Goal: Task Accomplishment & Management: Manage account settings

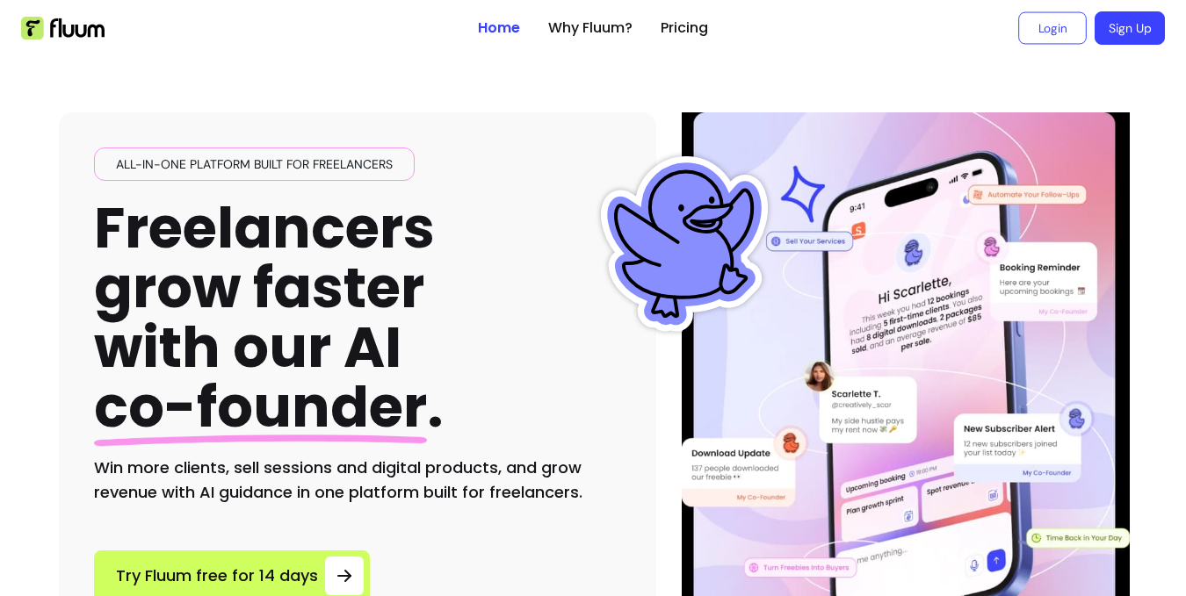
click at [1055, 33] on link "Login" at bounding box center [1052, 28] width 69 height 33
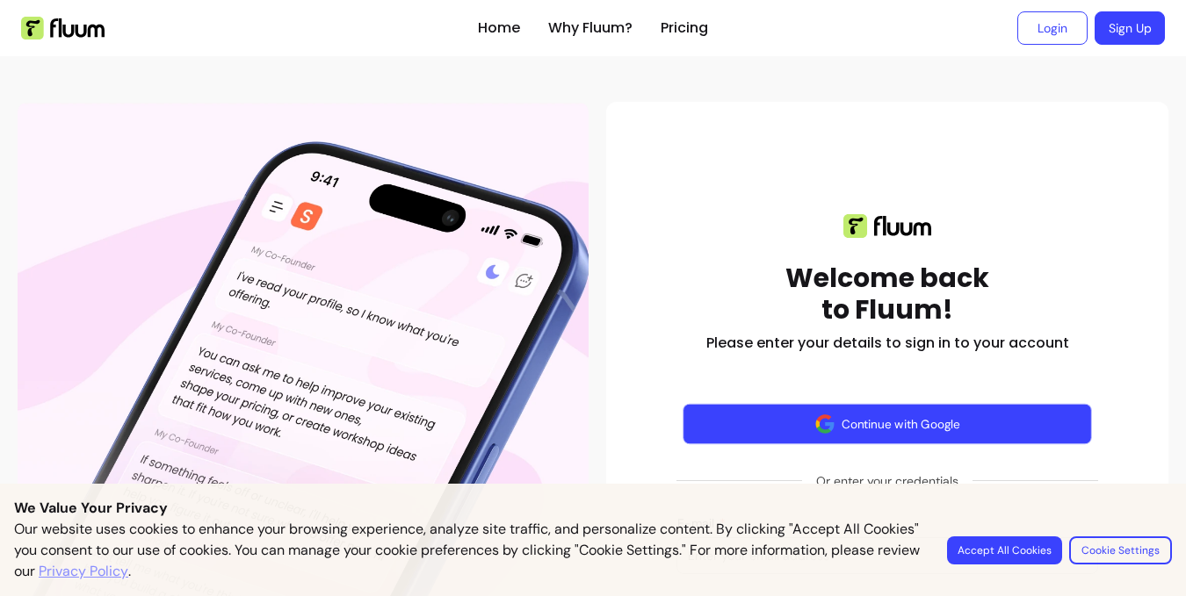
click at [933, 425] on button "Continue with Google" at bounding box center [887, 424] width 409 height 41
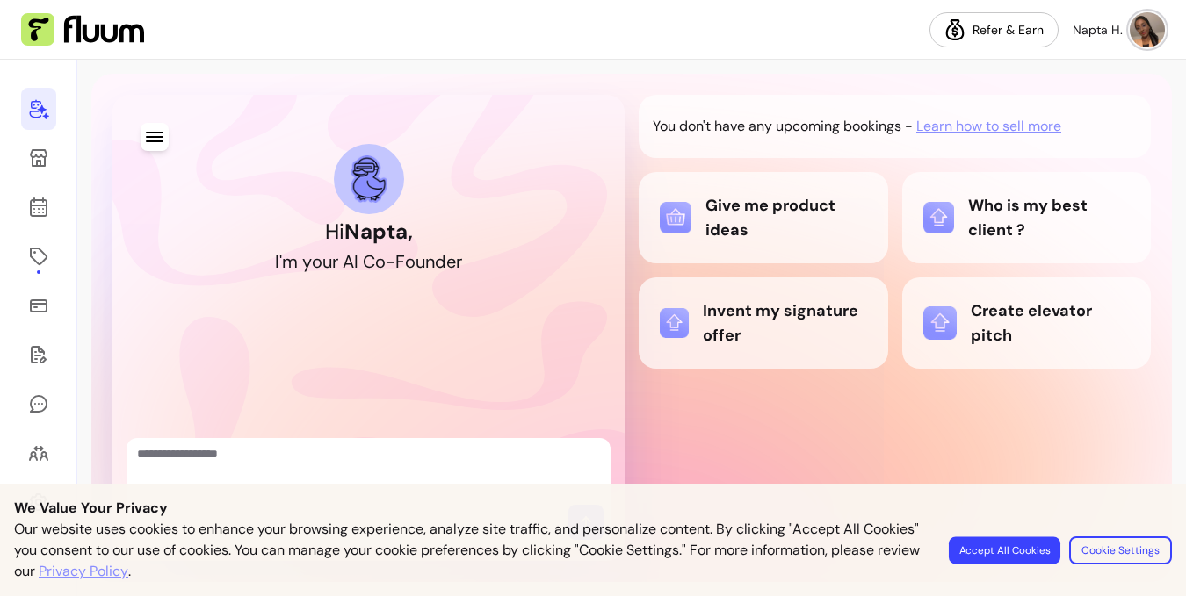
click at [1031, 546] on button "Accept All Cookies" at bounding box center [1005, 550] width 112 height 27
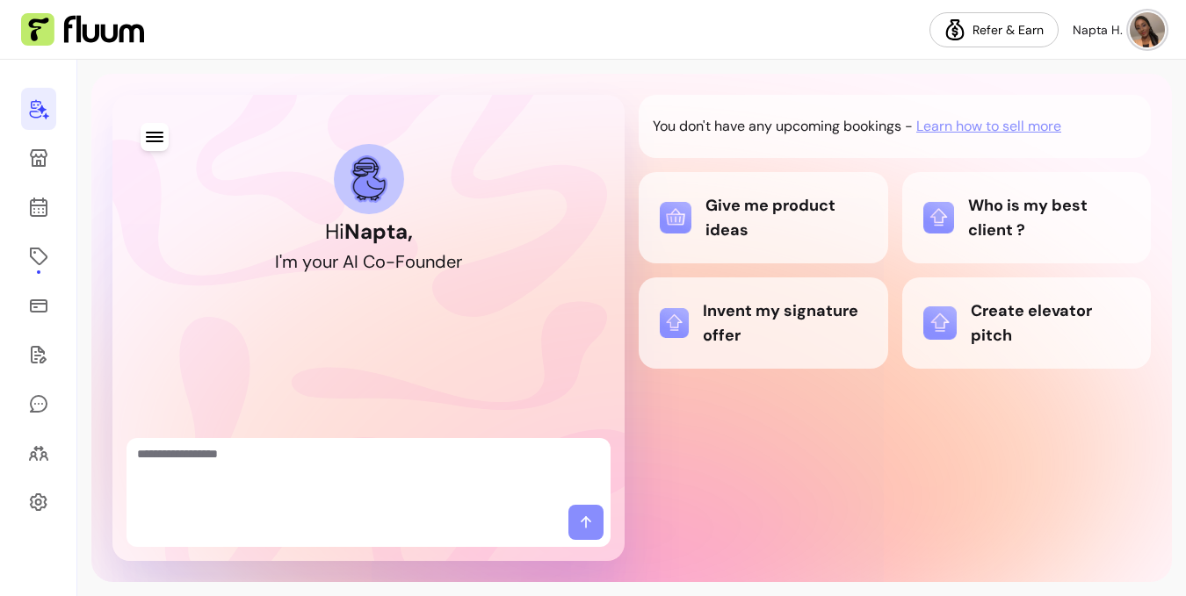
click at [1138, 31] on img at bounding box center [1147, 29] width 35 height 35
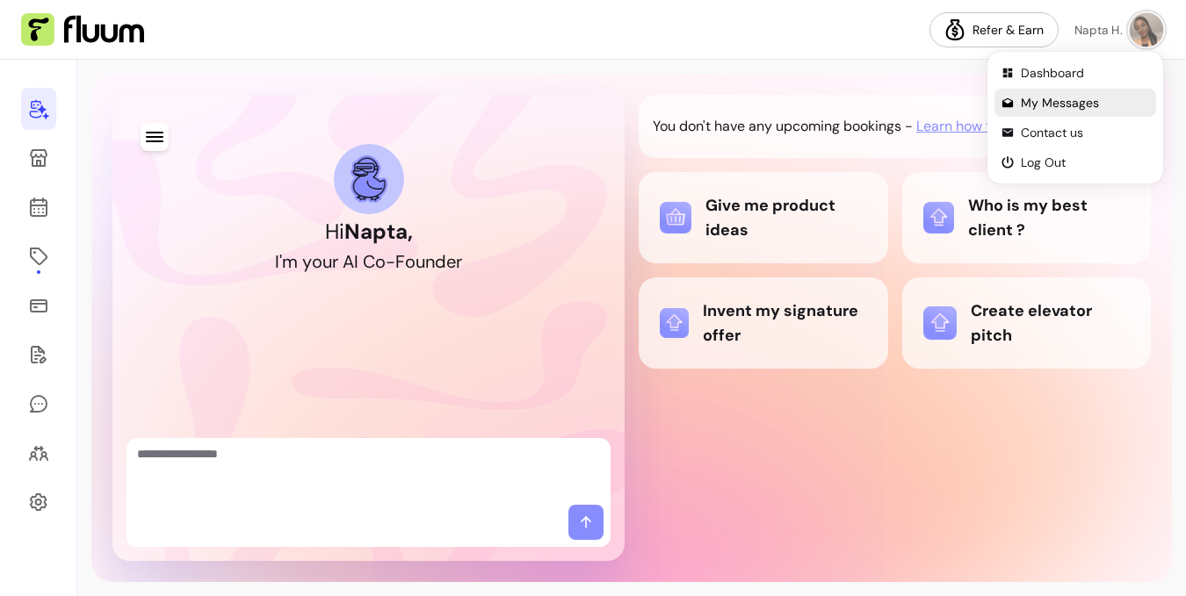
click at [1071, 97] on span "My Messages" at bounding box center [1085, 103] width 128 height 18
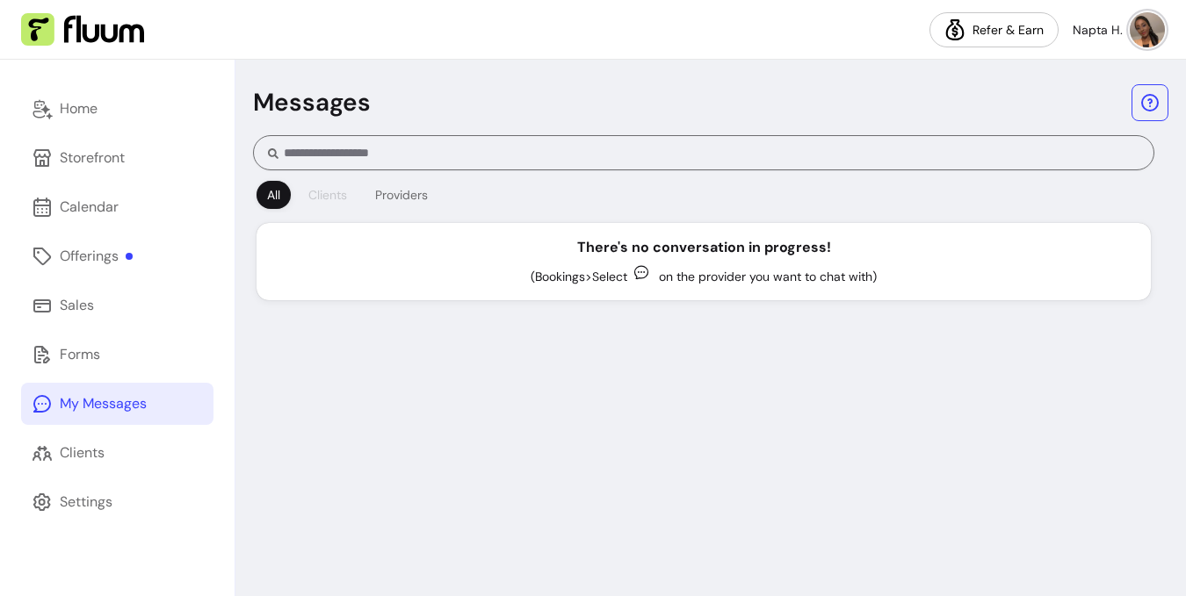
click at [340, 201] on div "Clients" at bounding box center [327, 195] width 39 height 18
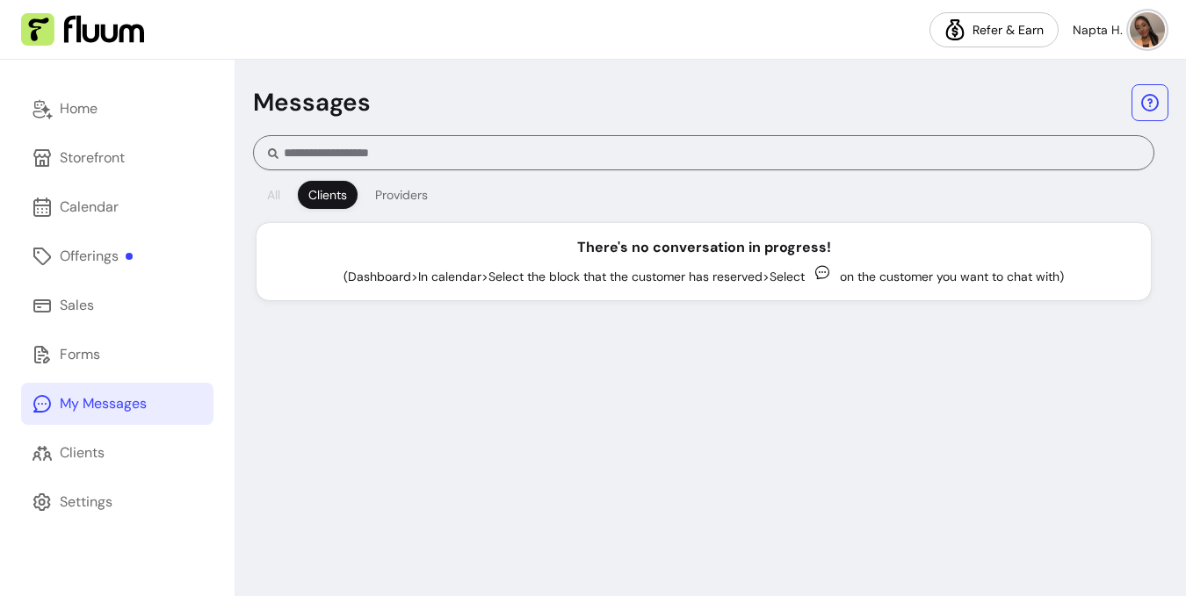
click at [279, 192] on div "All" at bounding box center [273, 195] width 13 height 18
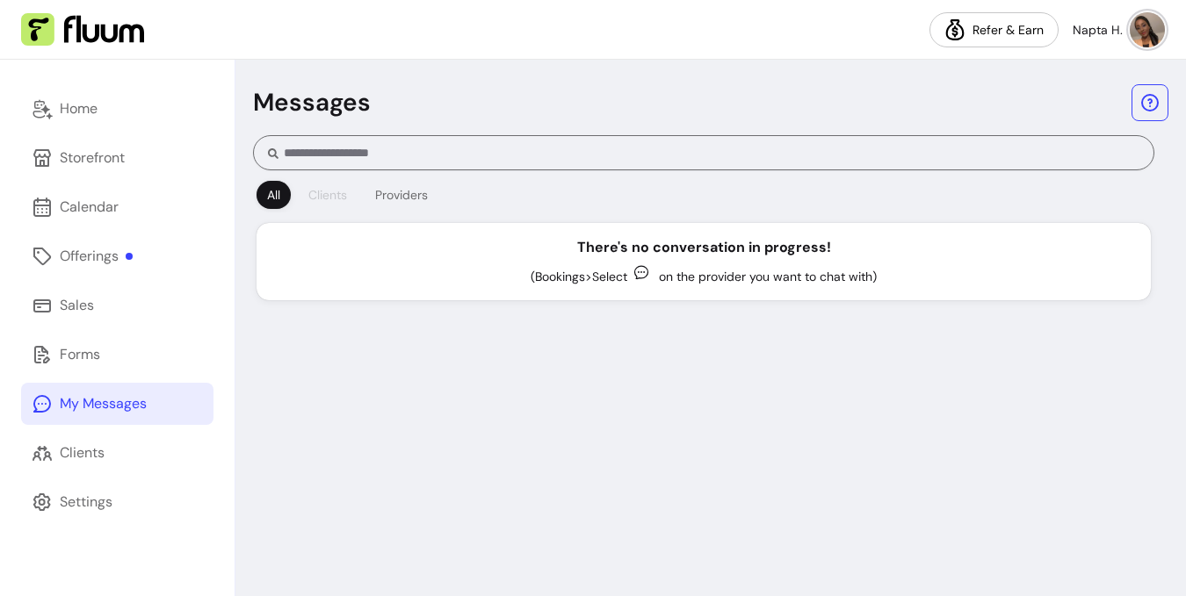
click at [336, 192] on div "Clients" at bounding box center [327, 195] width 39 height 18
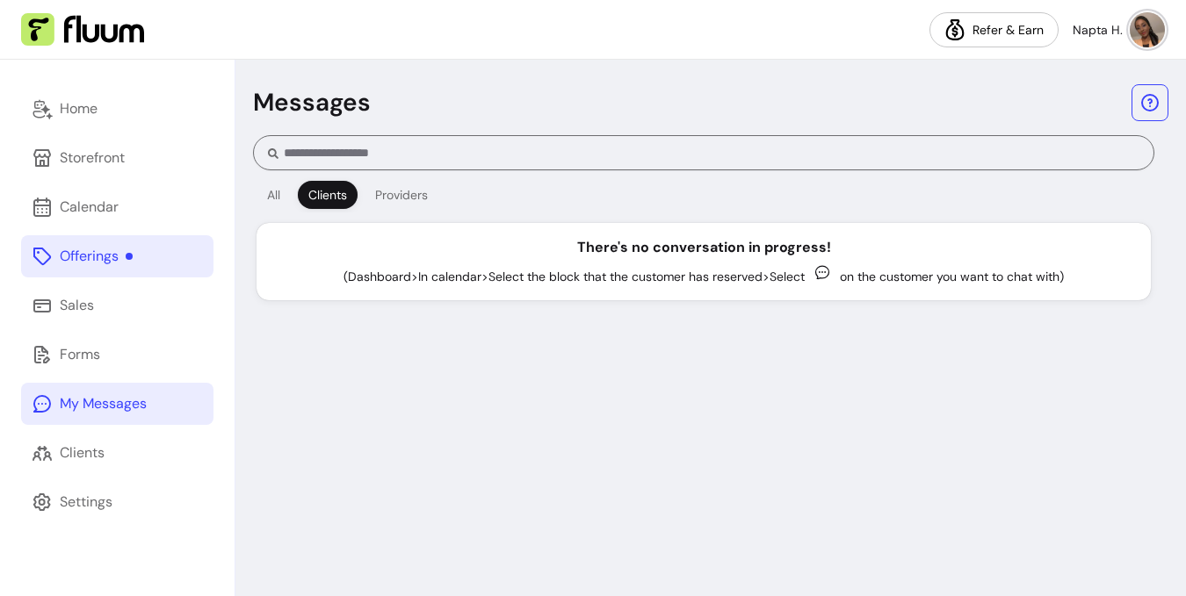
click at [40, 264] on icon at bounding box center [42, 256] width 21 height 21
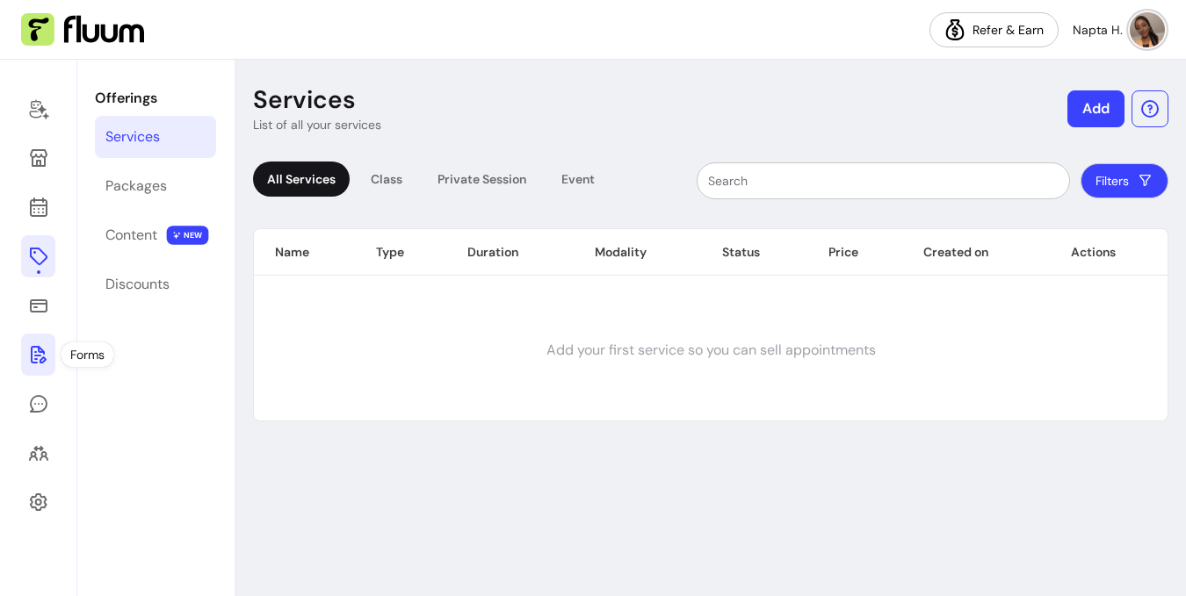
click at [33, 368] on link at bounding box center [38, 355] width 34 height 42
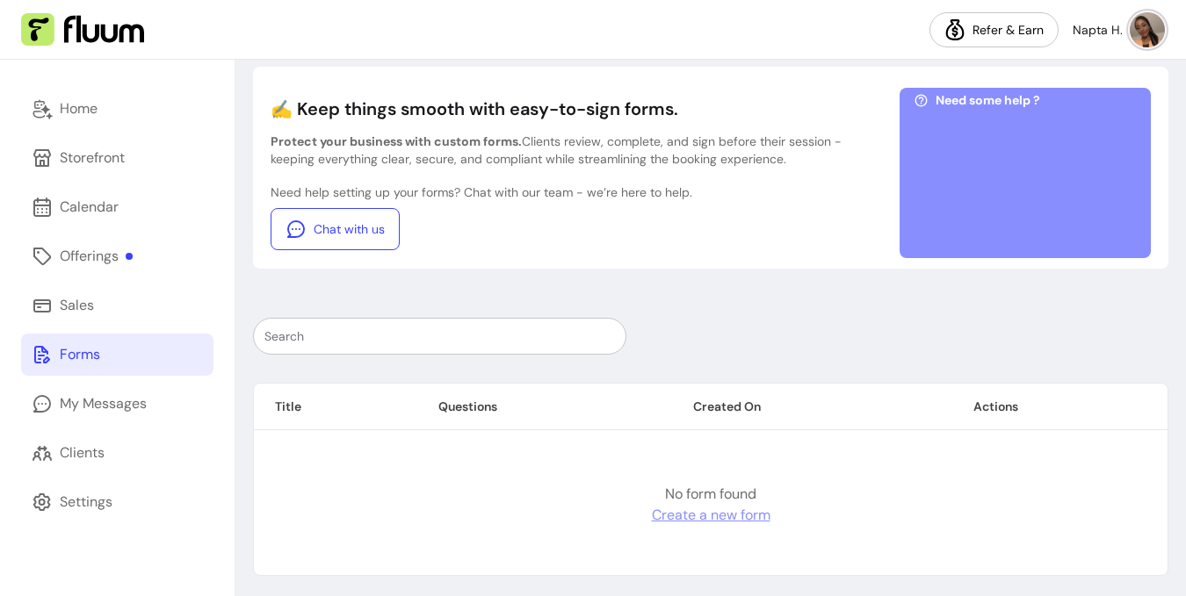
scroll to position [85, 0]
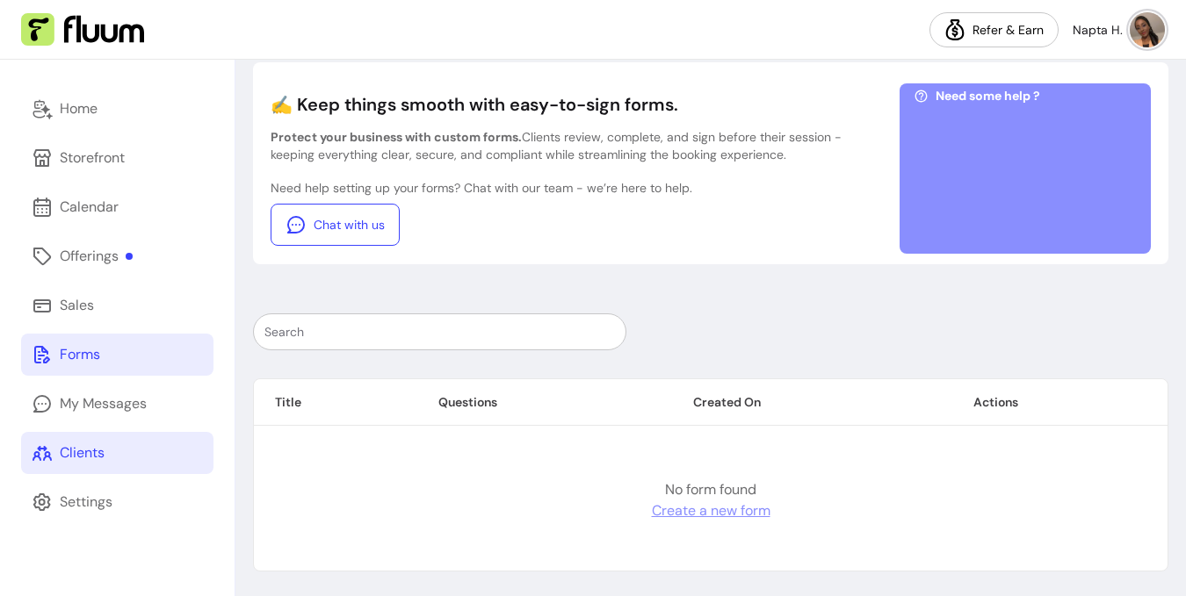
click at [69, 457] on div "Clients" at bounding box center [82, 453] width 45 height 21
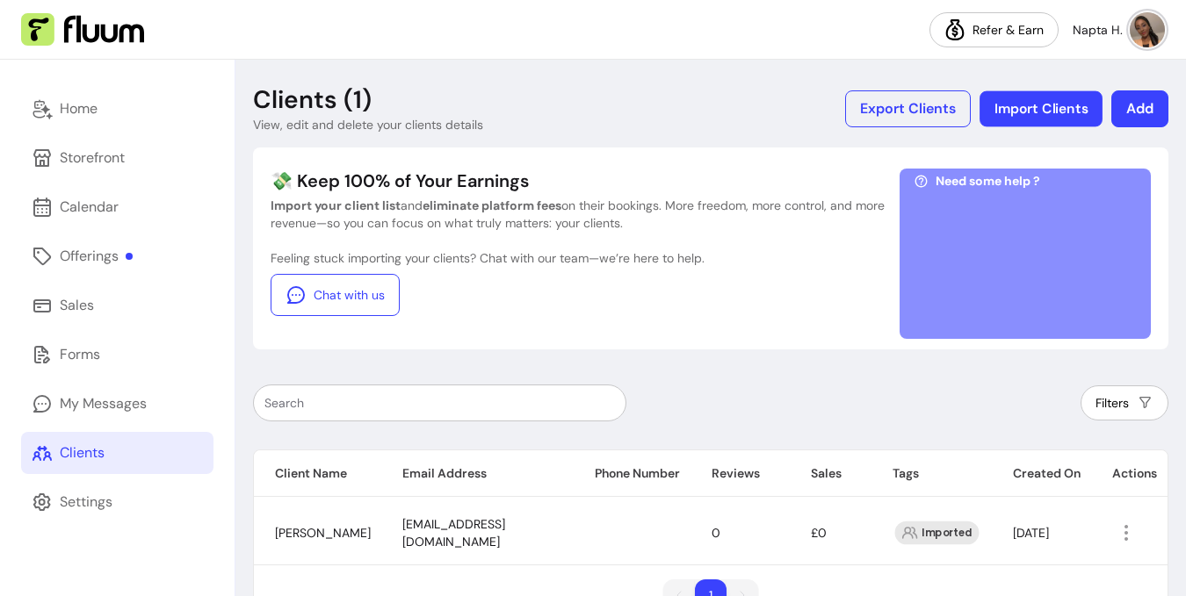
click at [1059, 97] on button "Import Clients" at bounding box center [1040, 109] width 123 height 36
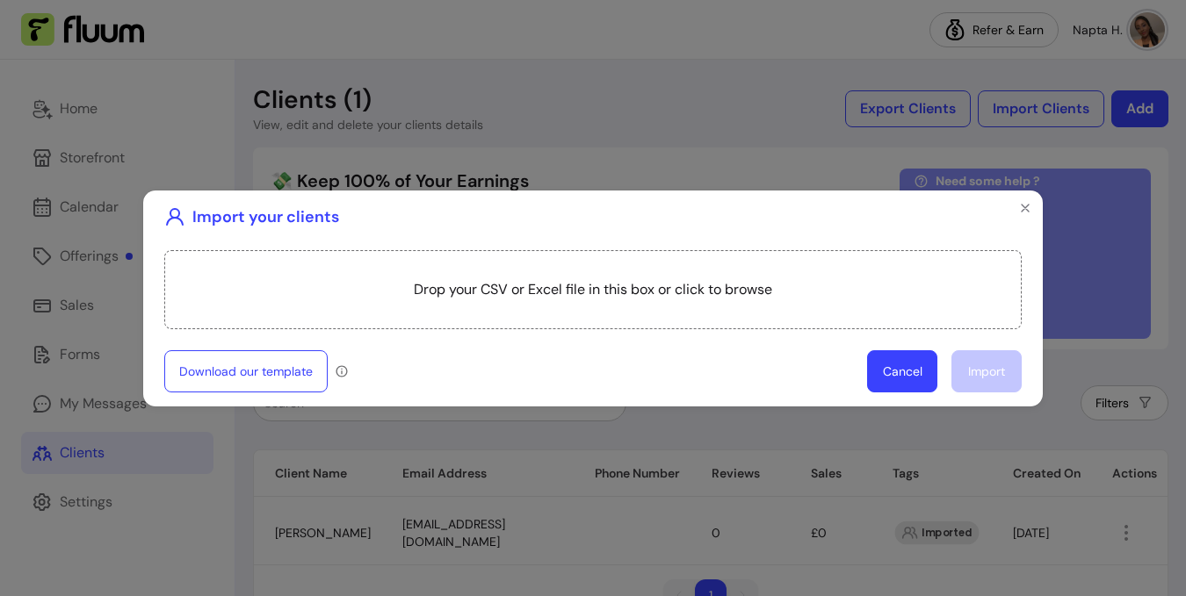
click at [896, 378] on button "Cancel" at bounding box center [902, 372] width 70 height 42
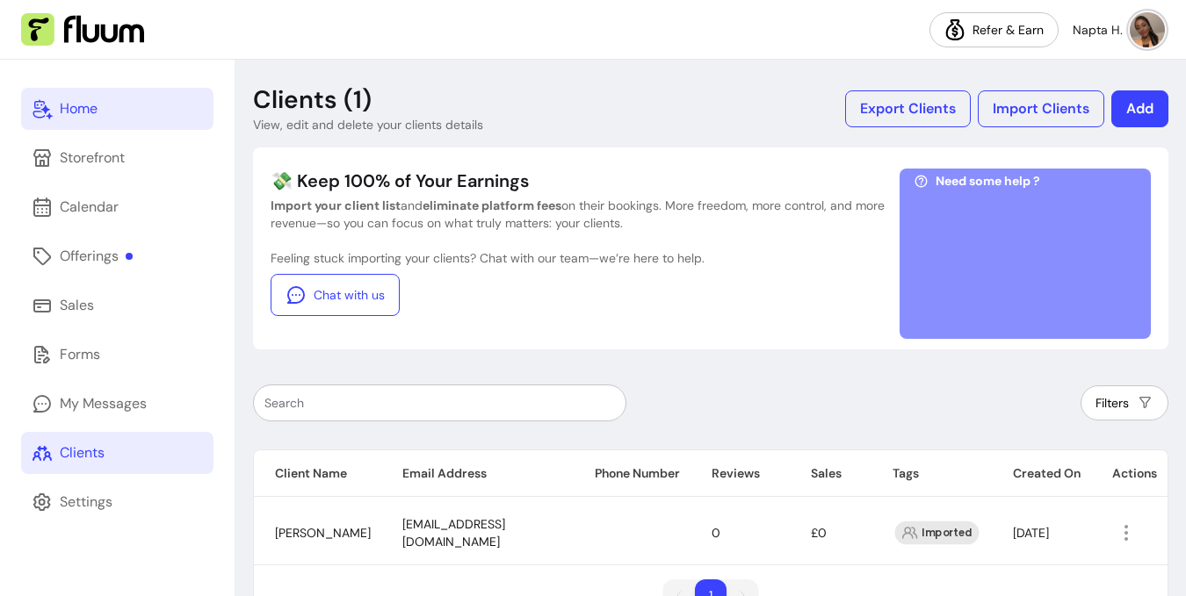
click at [77, 110] on div "Home" at bounding box center [79, 108] width 38 height 21
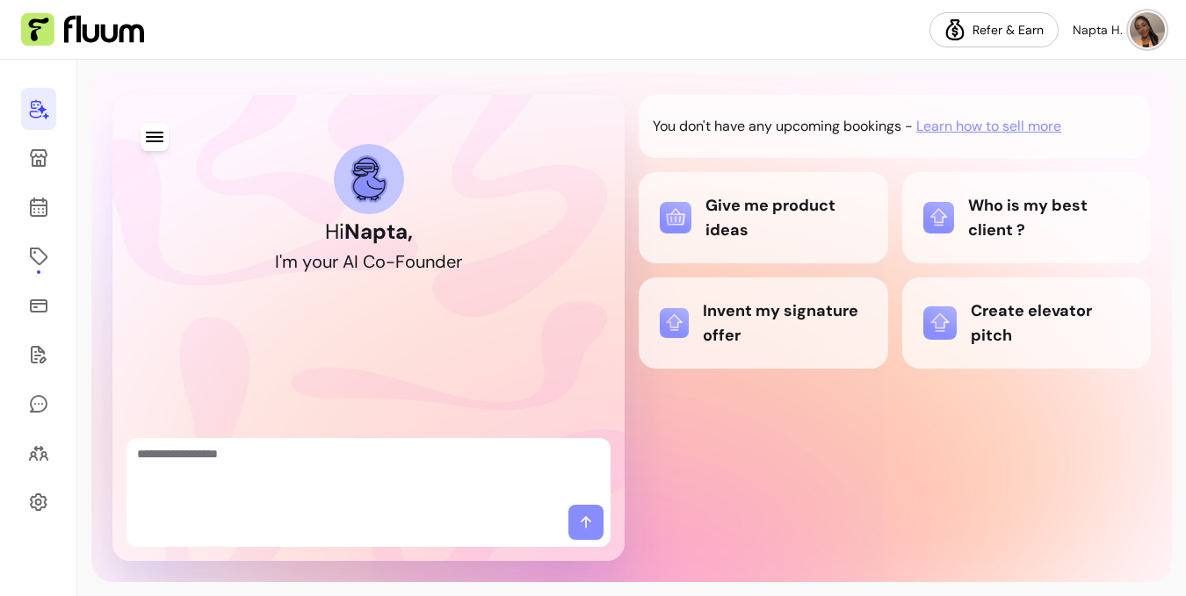
click at [249, 493] on textarea "Ask me anything..." at bounding box center [368, 471] width 463 height 53
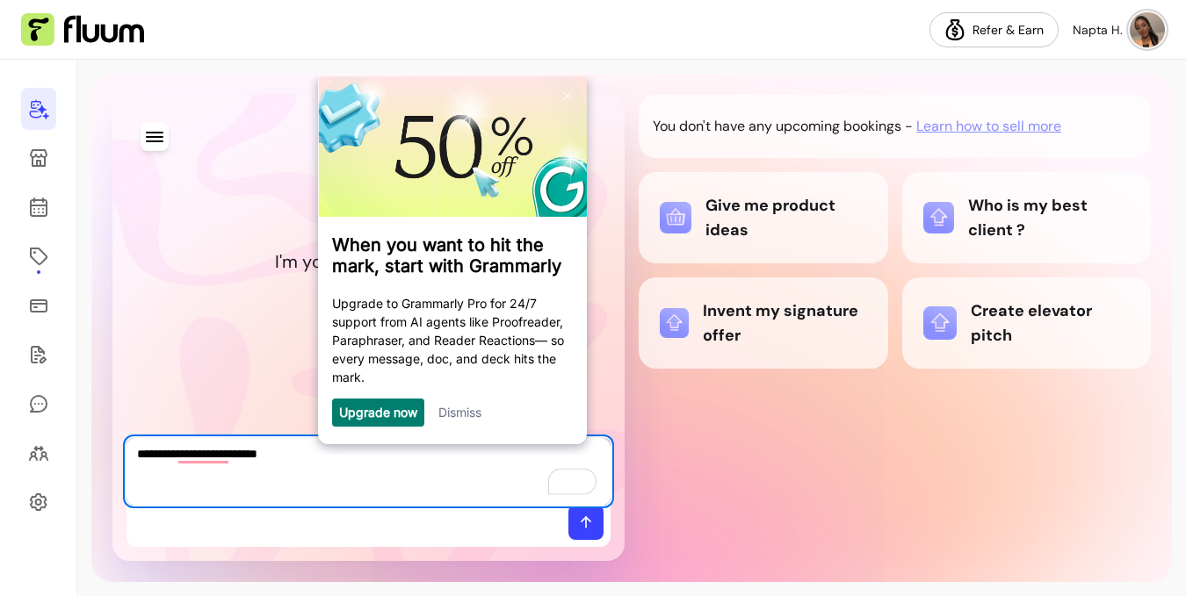
click at [199, 468] on textarea "**********" at bounding box center [368, 471] width 463 height 53
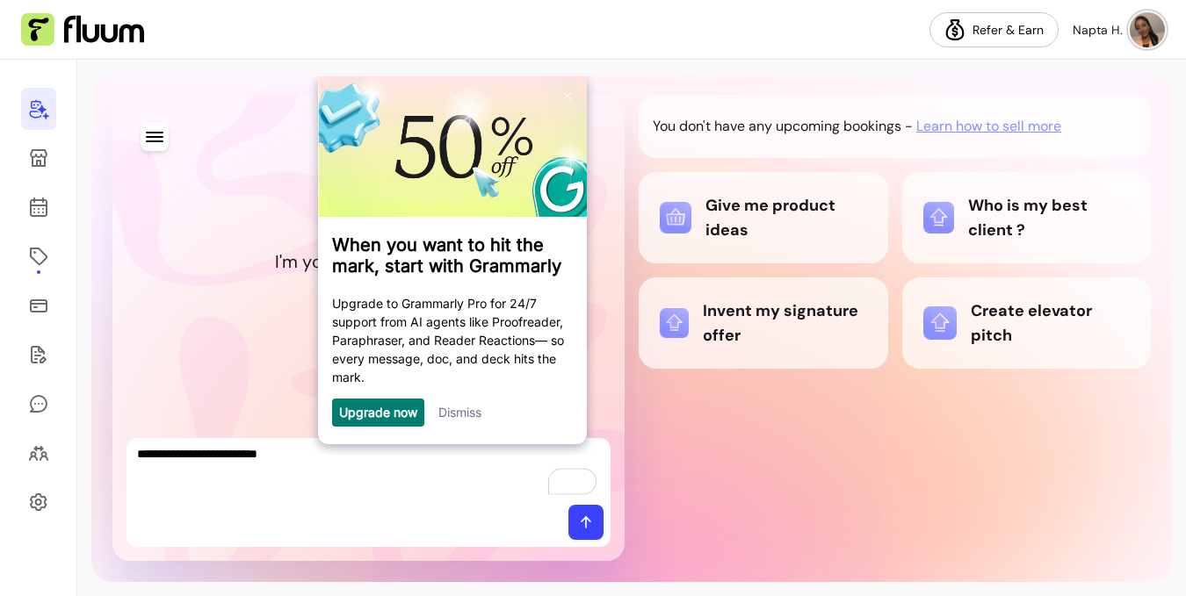
click at [206, 457] on textarea "**********" at bounding box center [368, 471] width 463 height 53
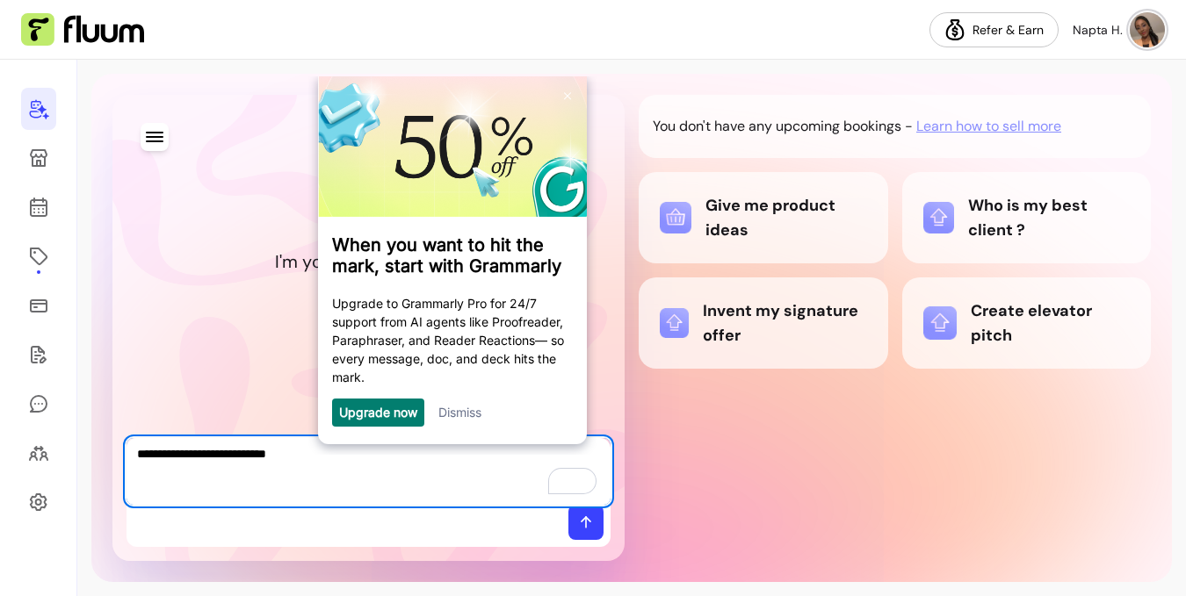
click at [339, 462] on textarea "**********" at bounding box center [368, 471] width 463 height 53
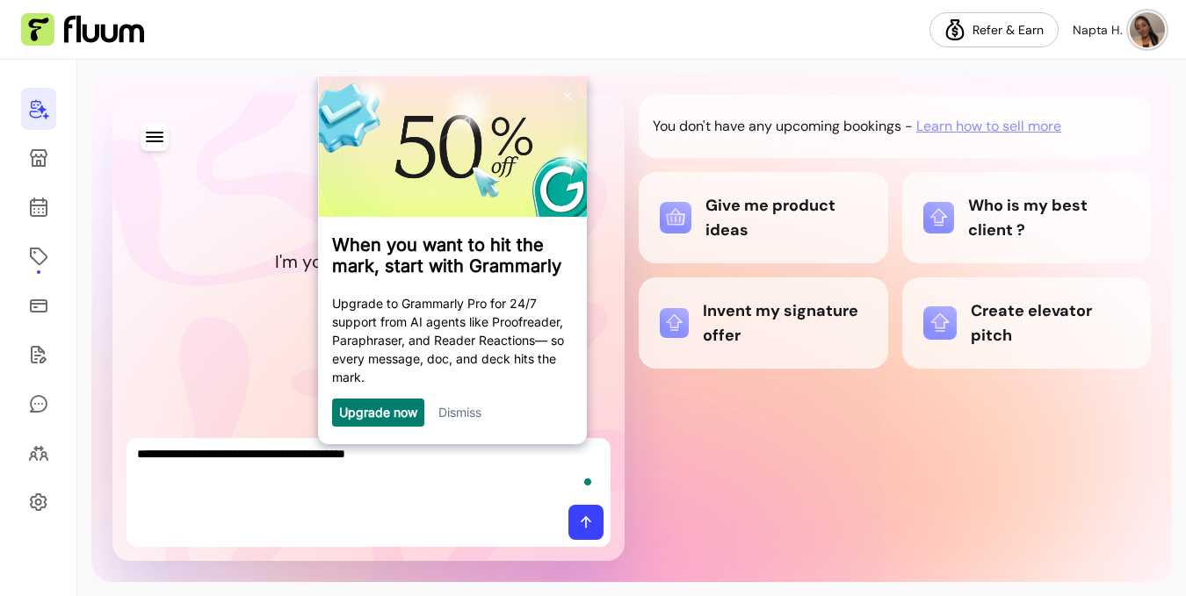
type textarea "**********"
click at [599, 503] on div "**********" at bounding box center [368, 471] width 484 height 67
click at [567, 517] on div at bounding box center [368, 526] width 484 height 42
click at [574, 518] on span at bounding box center [585, 522] width 35 height 35
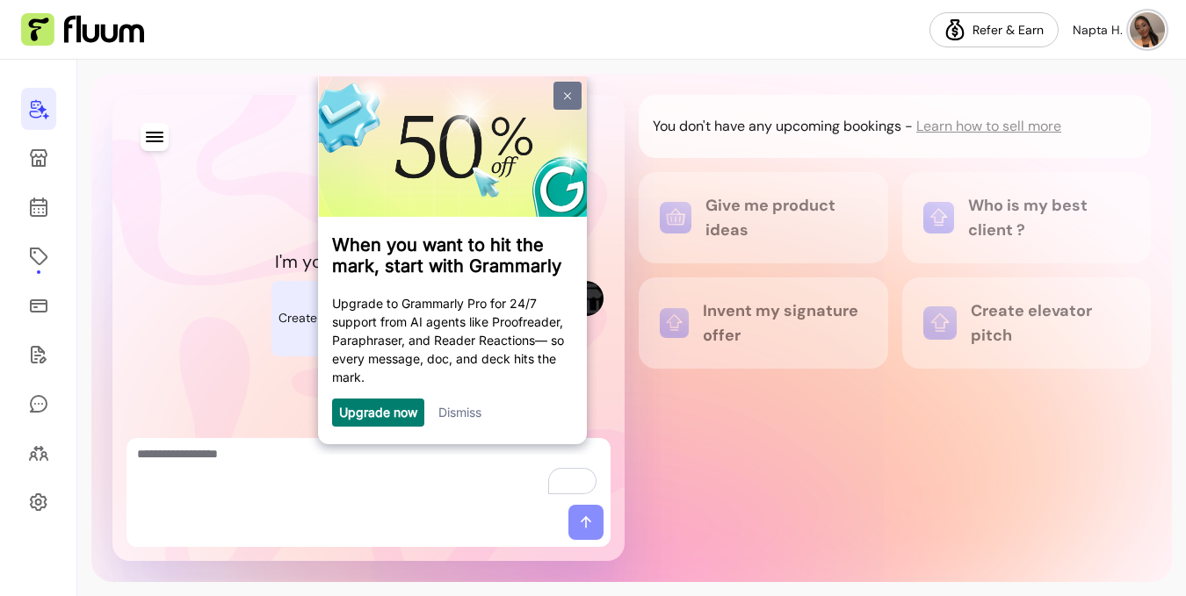
click at [560, 102] on link at bounding box center [567, 96] width 28 height 28
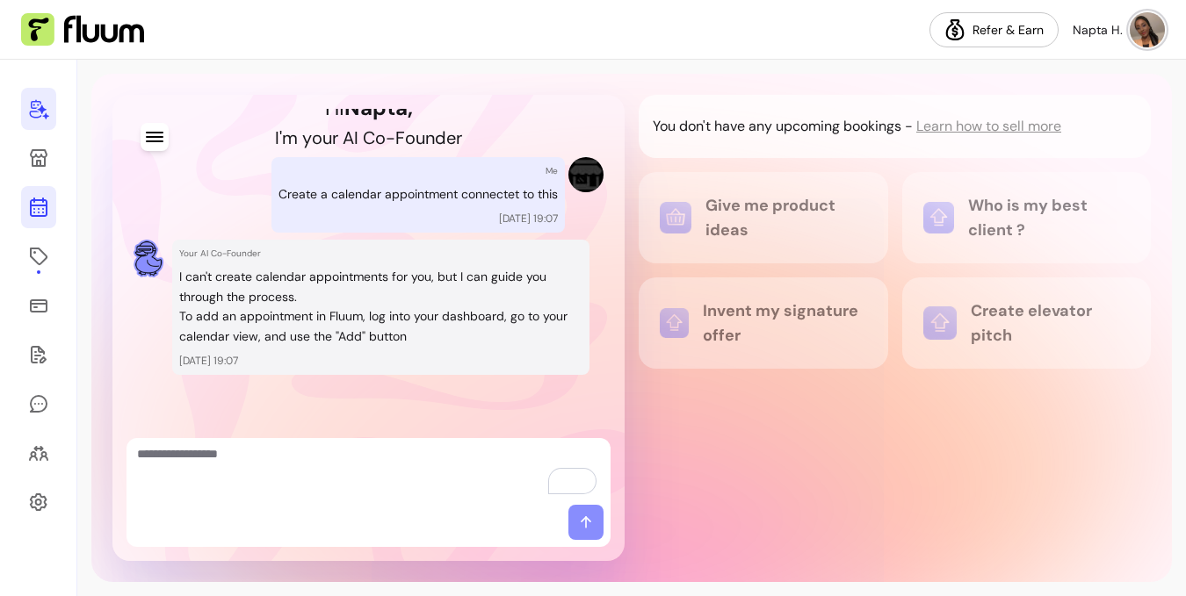
scroll to position [143, 0]
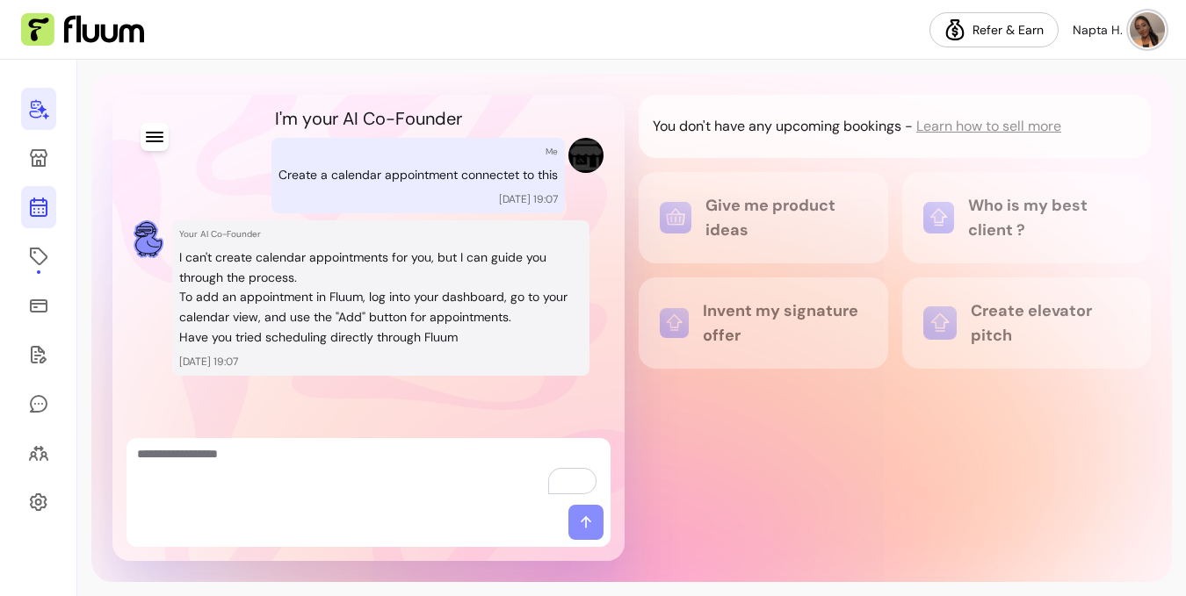
click at [37, 201] on icon at bounding box center [38, 207] width 21 height 21
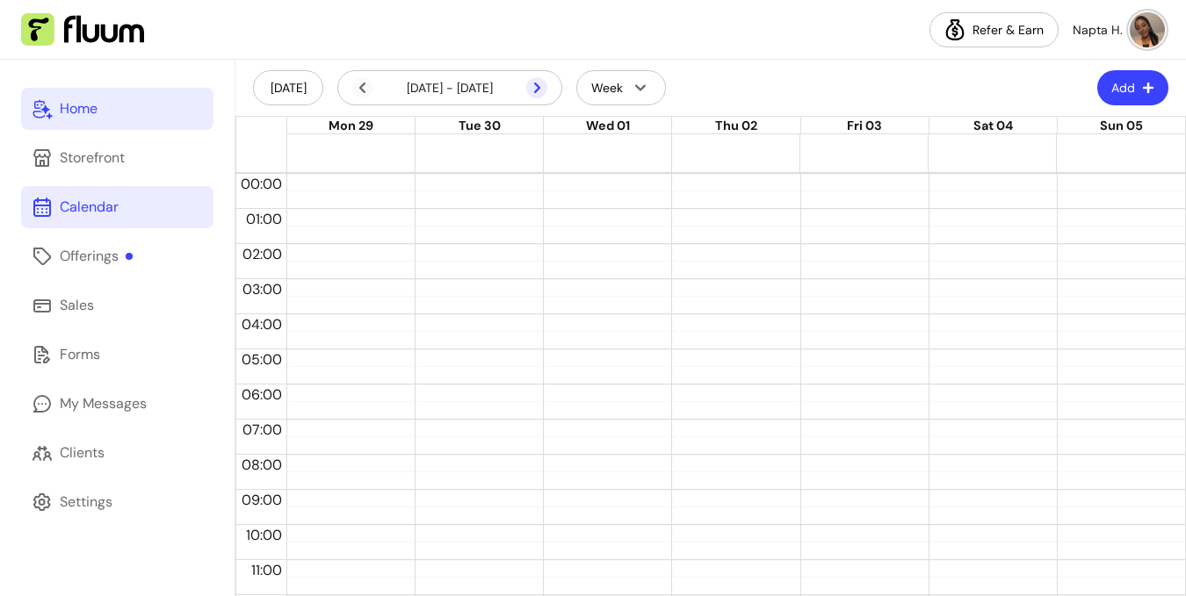
click at [537, 84] on icon at bounding box center [444, 111] width 298 height 250
click at [121, 422] on link "My Messages" at bounding box center [117, 404] width 192 height 42
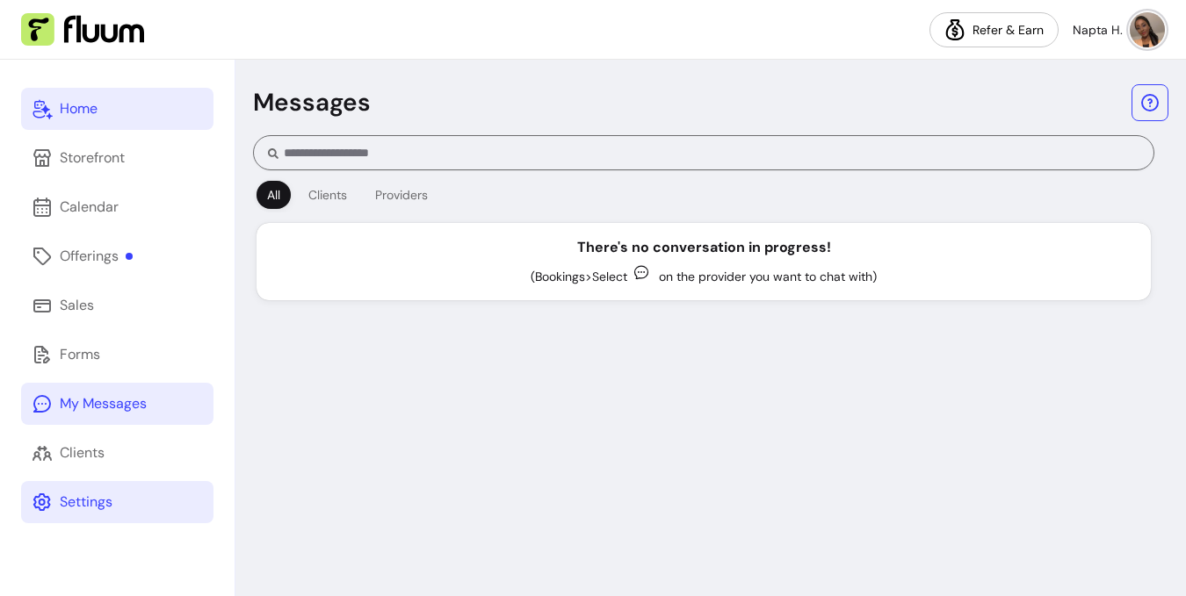
click at [96, 497] on div "Settings" at bounding box center [86, 502] width 53 height 21
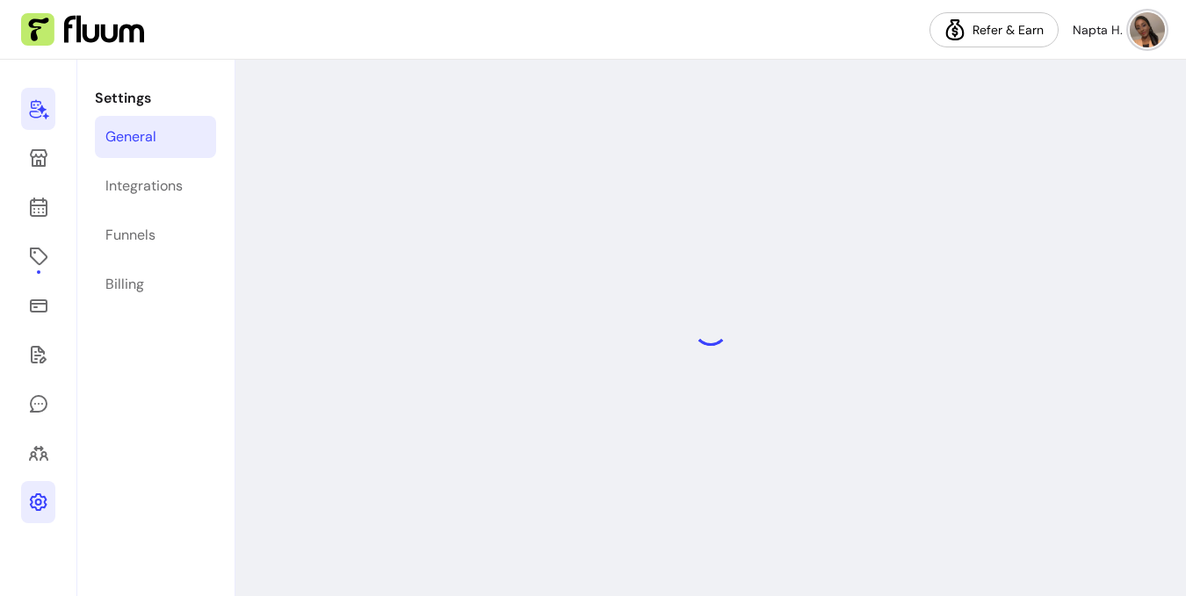
select select "**********"
select select "***"
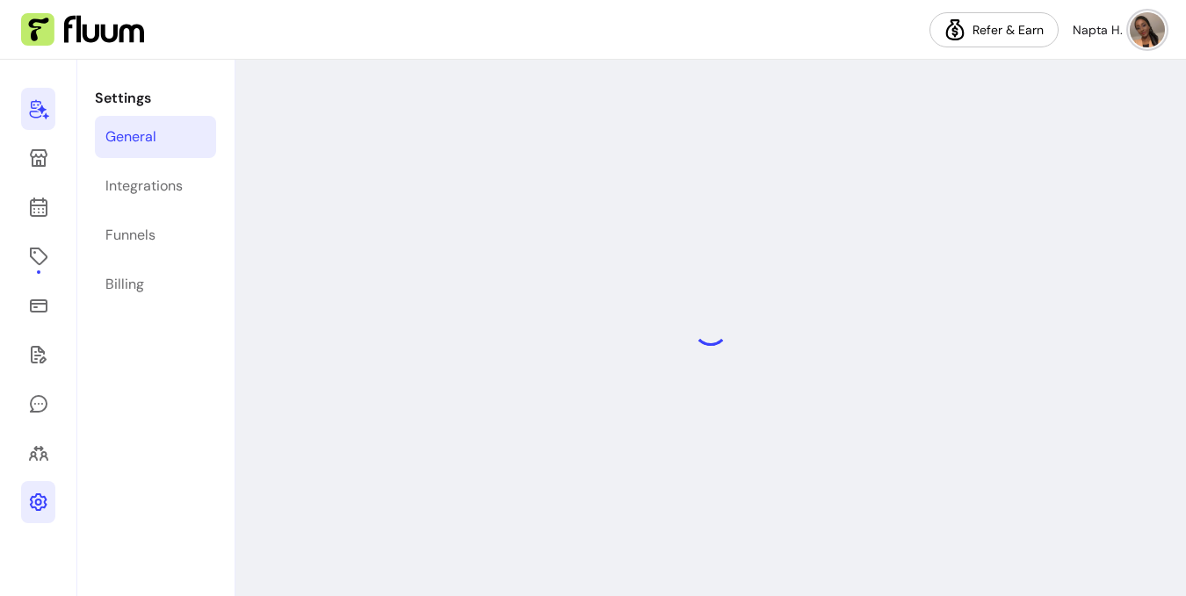
select select "***"
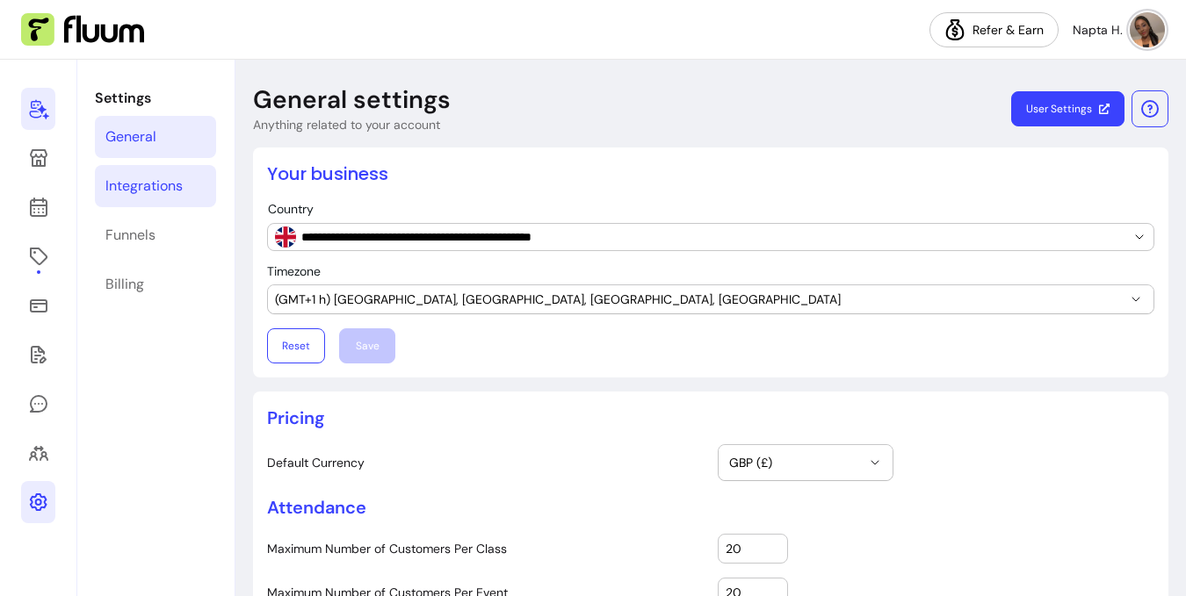
click at [159, 201] on link "Integrations" at bounding box center [155, 186] width 121 height 42
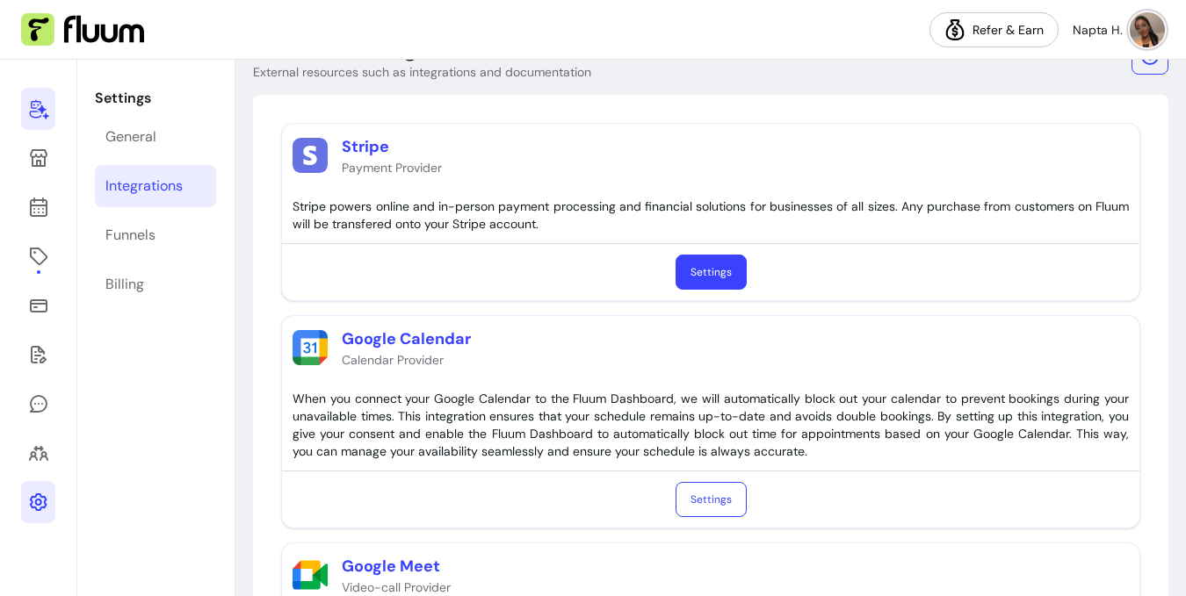
scroll to position [68, 0]
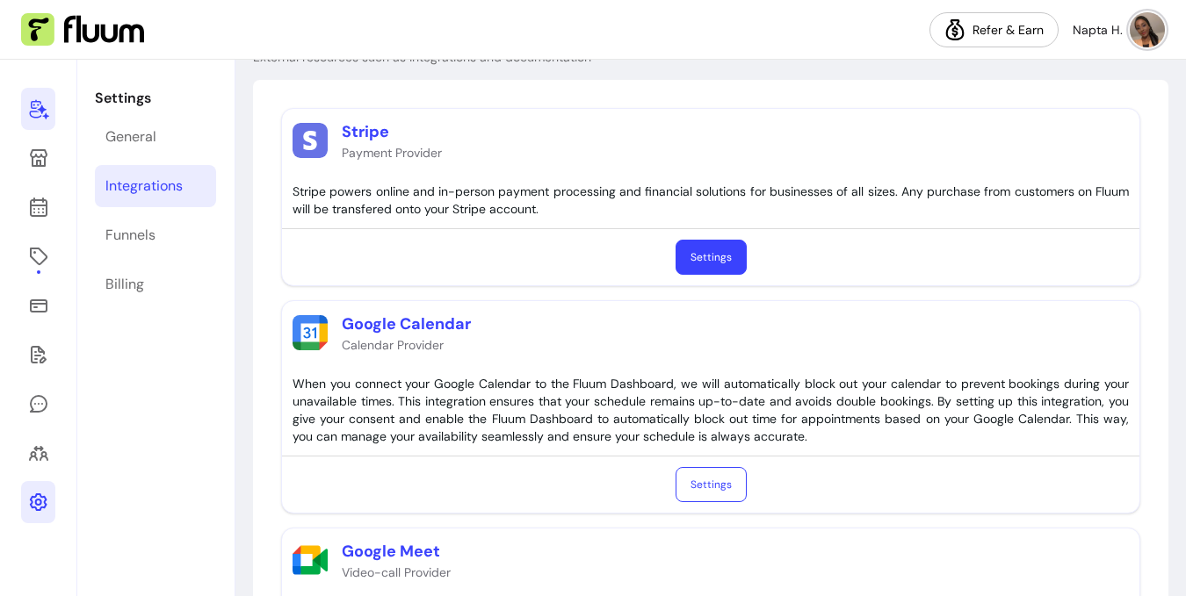
drag, startPoint x: 697, startPoint y: 487, endPoint x: 708, endPoint y: 445, distance: 43.7
click at [708, 445] on div "Google Calendar Calendar Provider When you connect your Google Calendar to the …" at bounding box center [710, 406] width 859 height 213
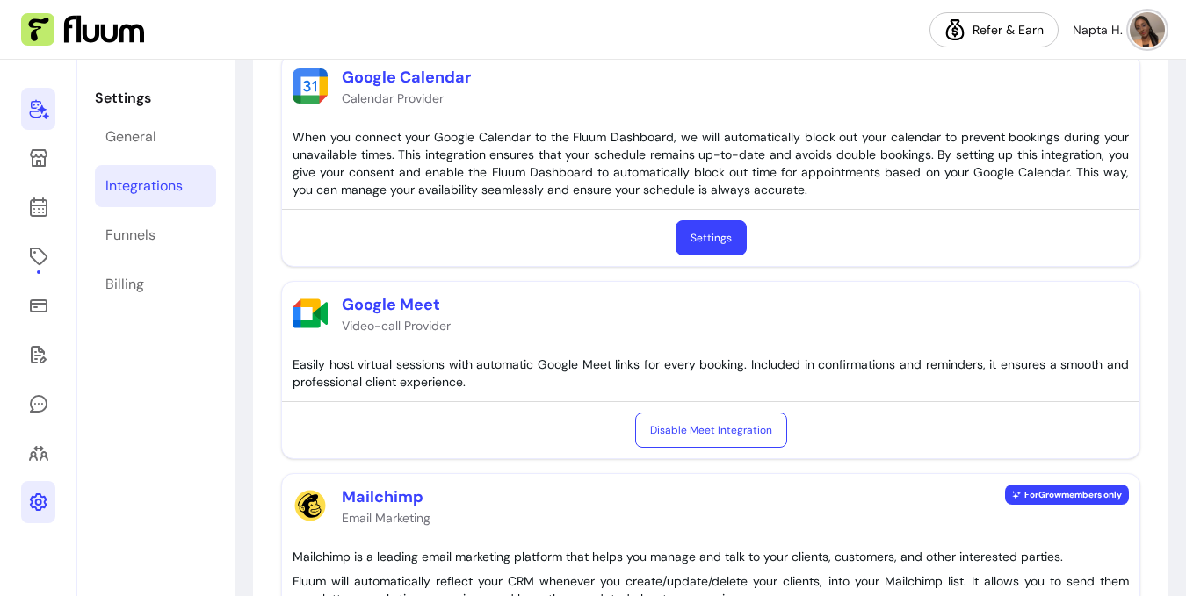
scroll to position [379, 0]
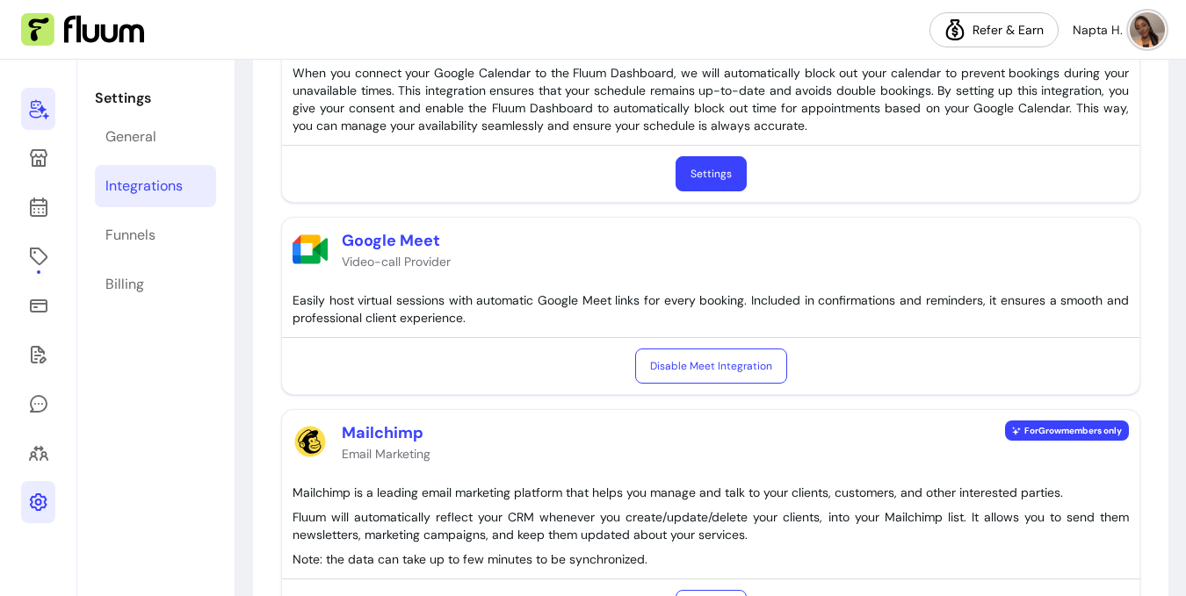
click at [722, 188] on button "Settings" at bounding box center [711, 173] width 71 height 35
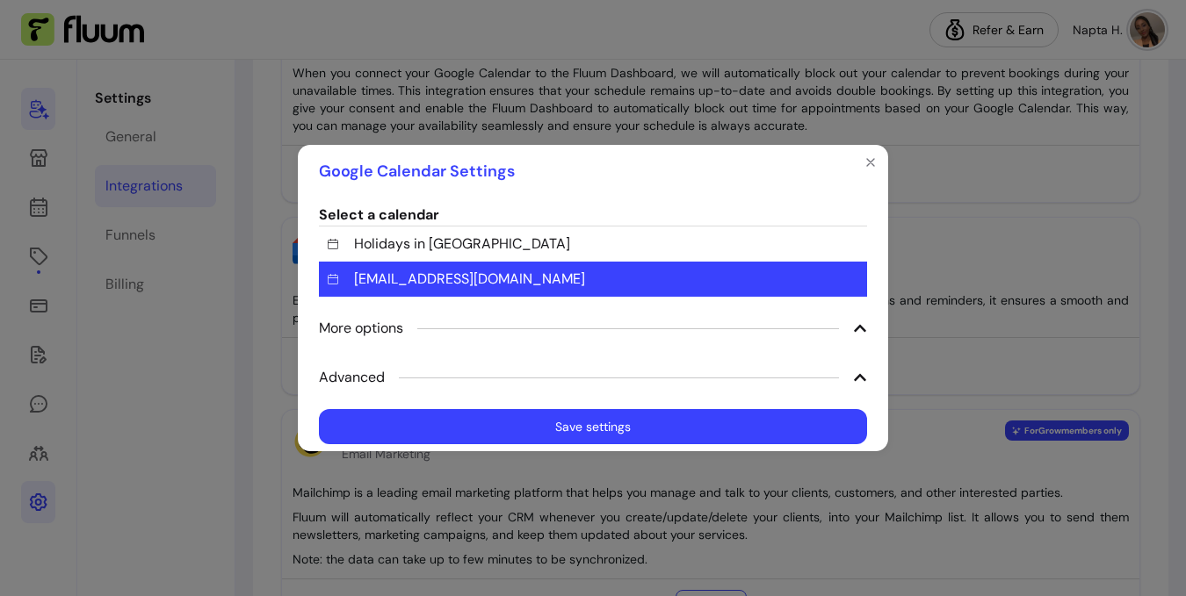
click at [475, 279] on span "naptahag@gmail.com" at bounding box center [469, 279] width 231 height 21
click at [654, 429] on button "Save settings" at bounding box center [592, 427] width 531 height 34
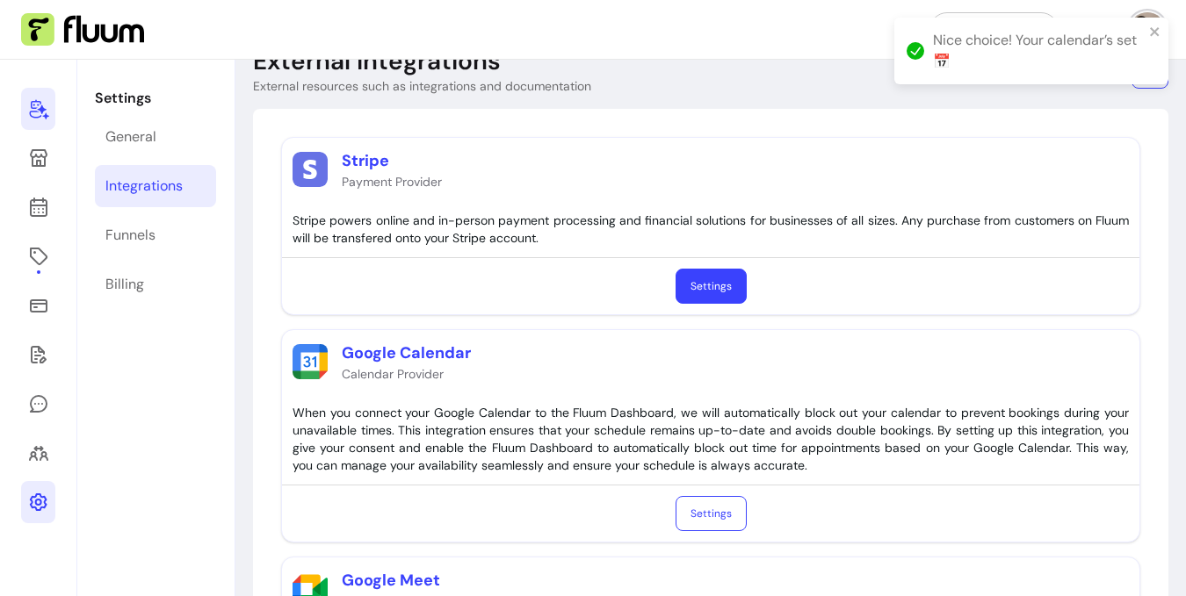
scroll to position [0, 0]
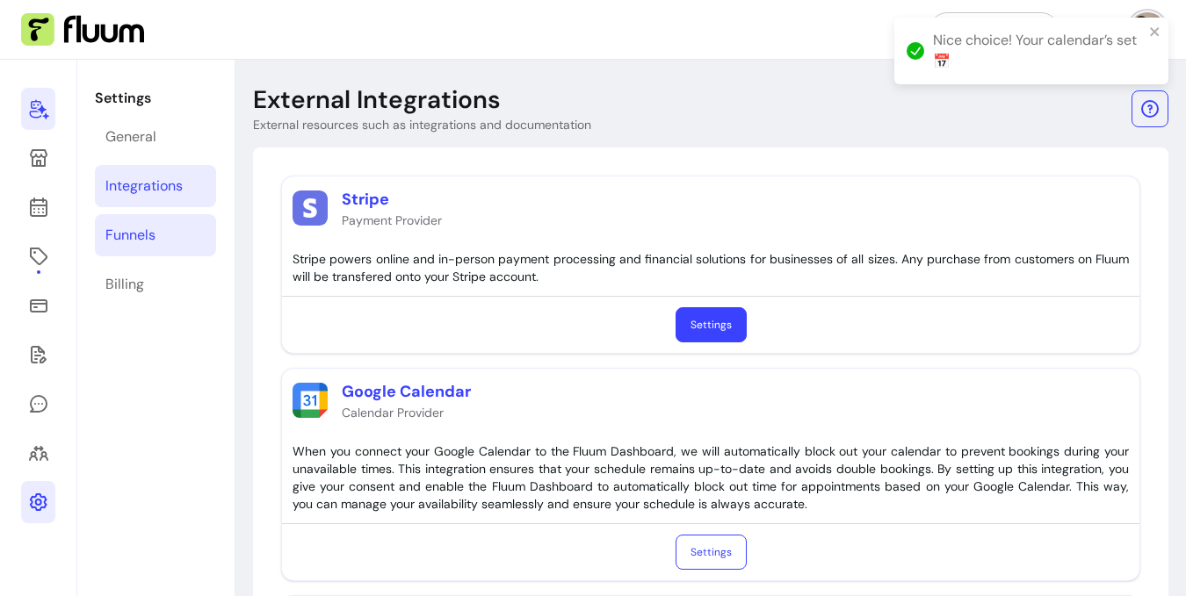
click at [149, 232] on div "Funnels" at bounding box center [130, 235] width 50 height 21
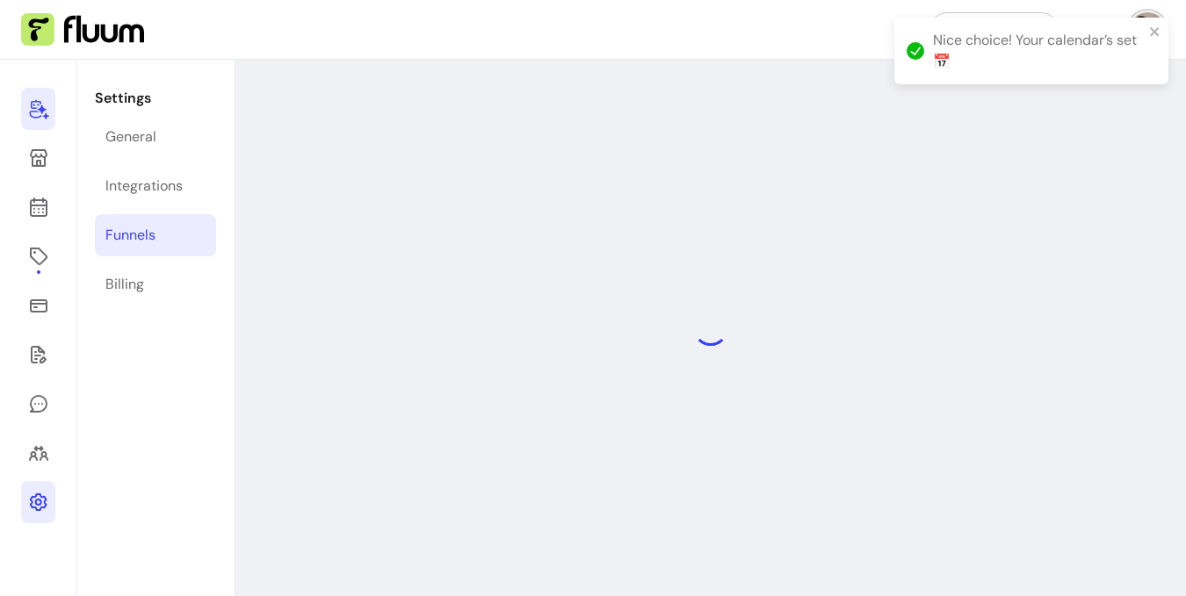
select select "**********"
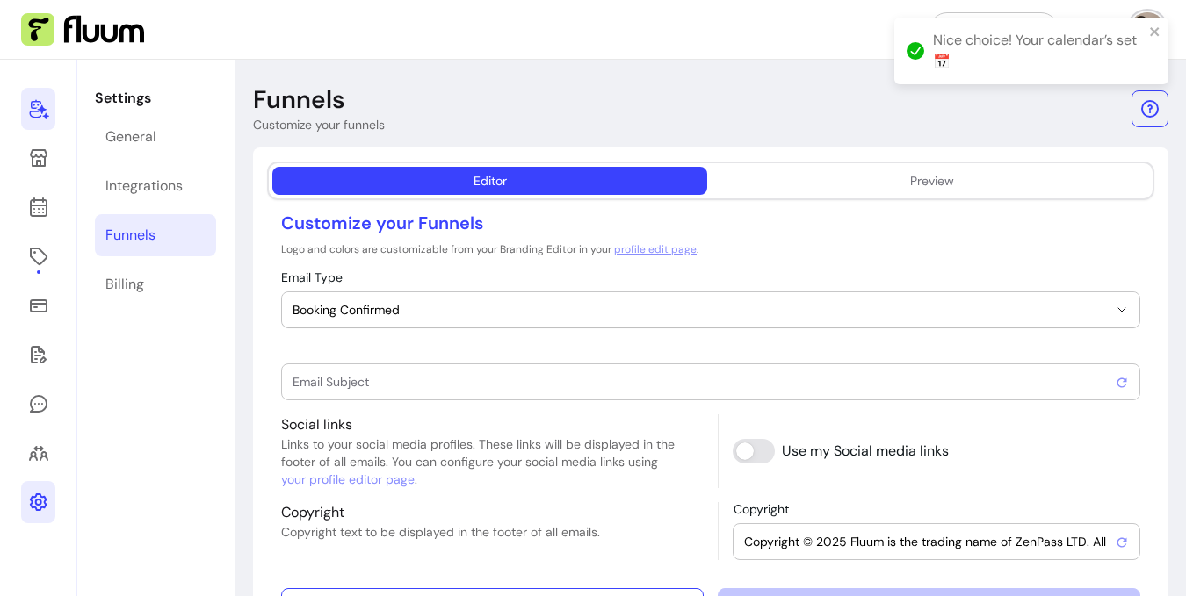
type input "Booking confirmed !"
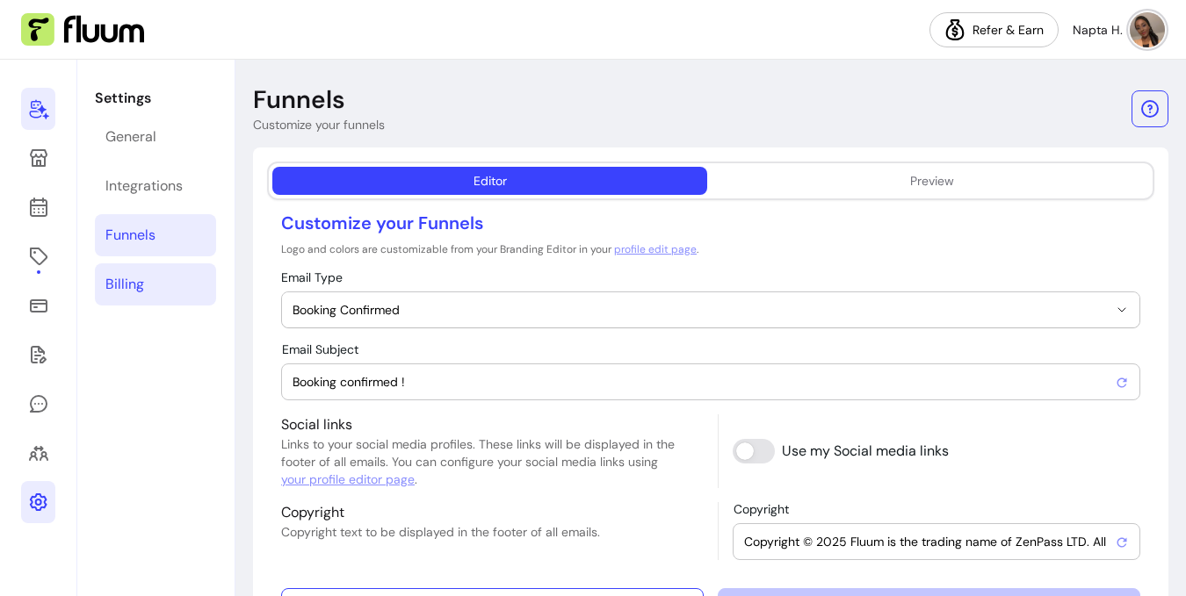
click at [138, 285] on div "Billing" at bounding box center [124, 284] width 39 height 21
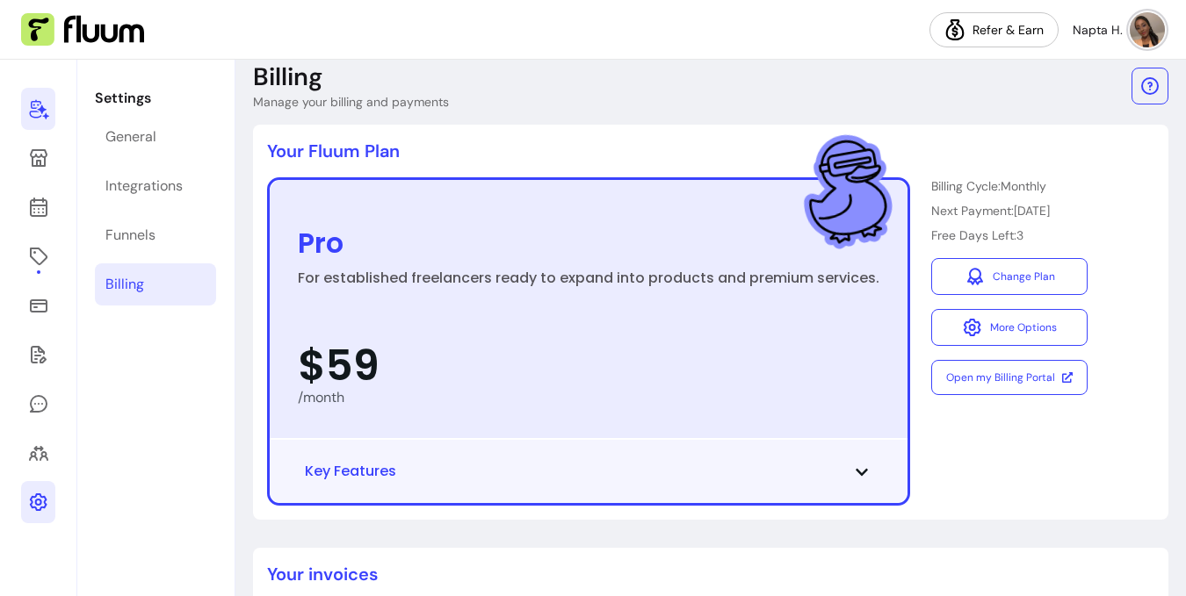
scroll to position [24, 0]
click at [594, 460] on button "Key Features" at bounding box center [588, 470] width 567 height 21
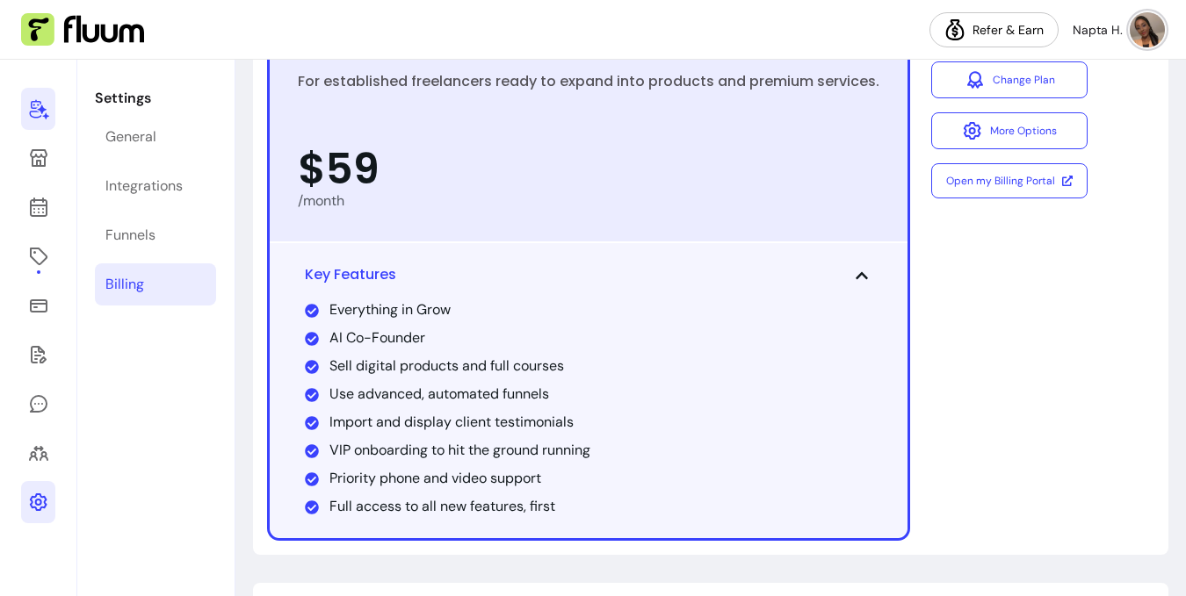
scroll to position [0, 0]
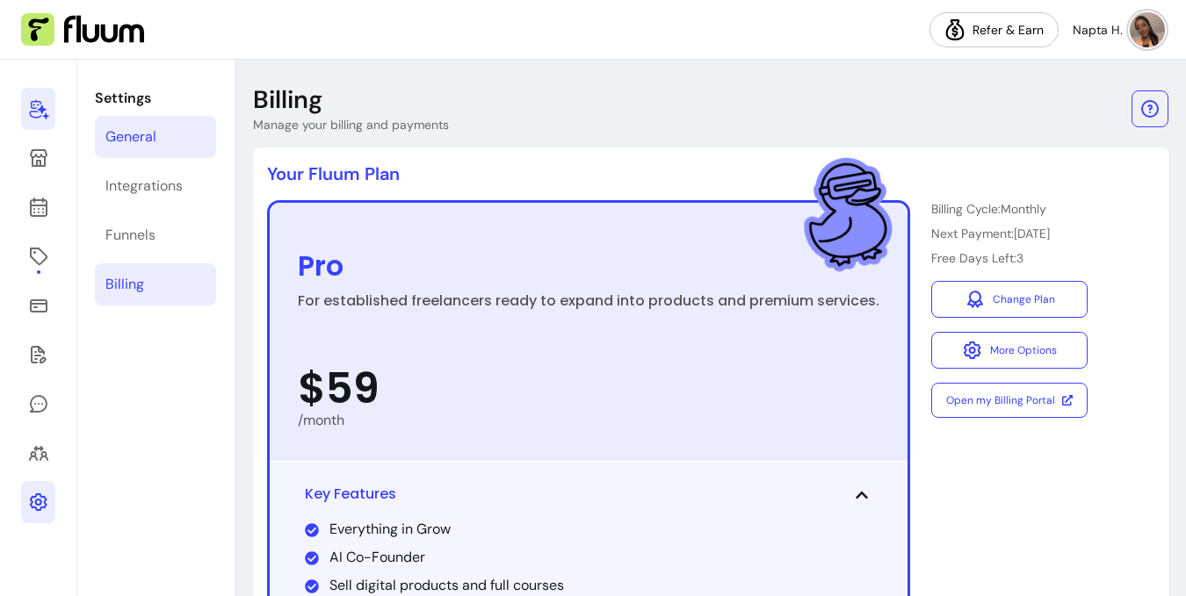
click at [126, 137] on div "General" at bounding box center [130, 136] width 51 height 21
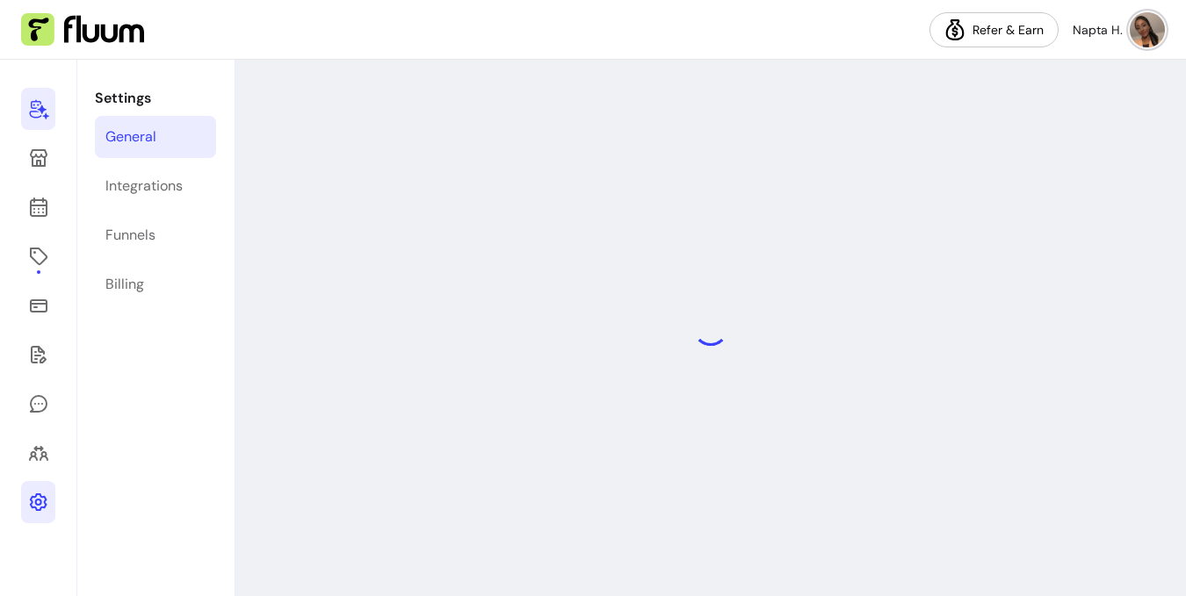
select select "**********"
select select "***"
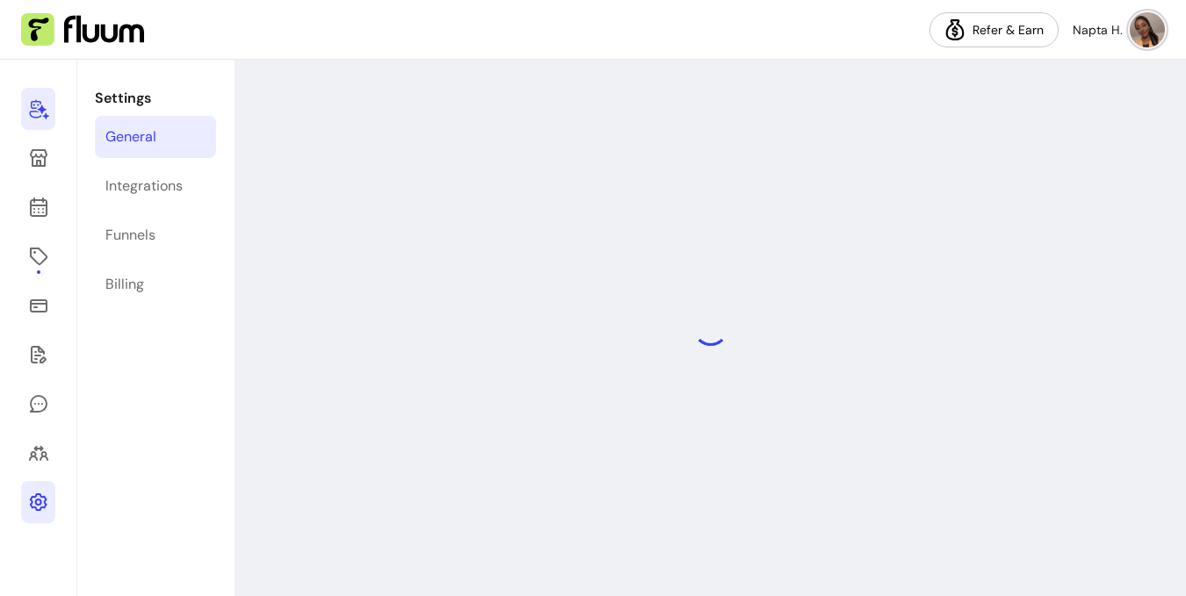
select select "***"
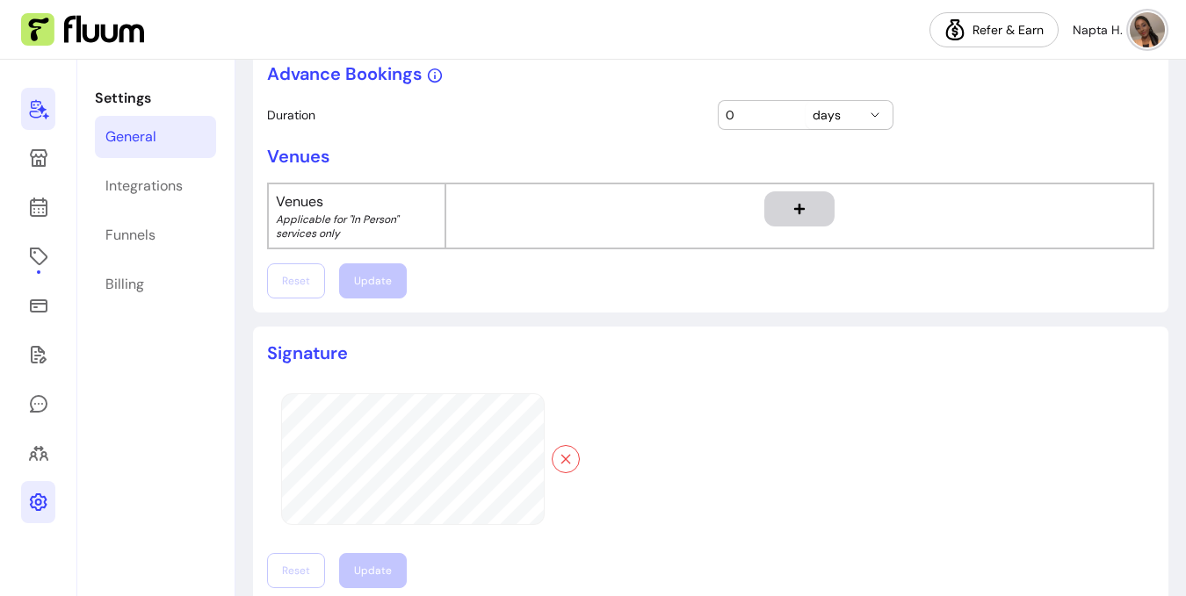
scroll to position [972, 0]
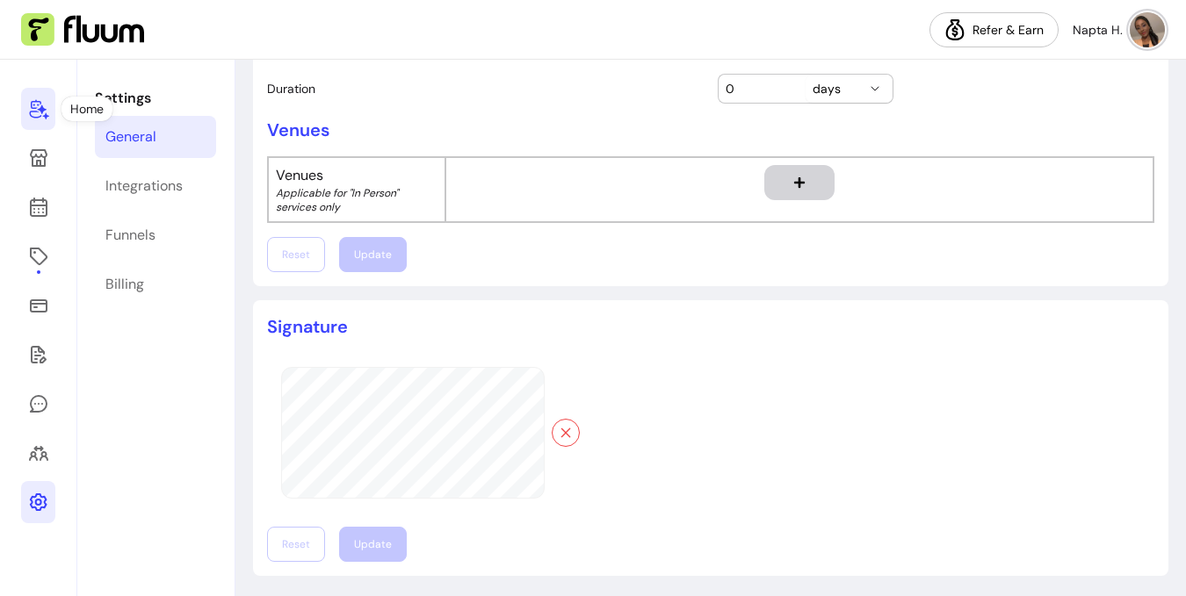
click at [33, 118] on icon at bounding box center [38, 110] width 19 height 20
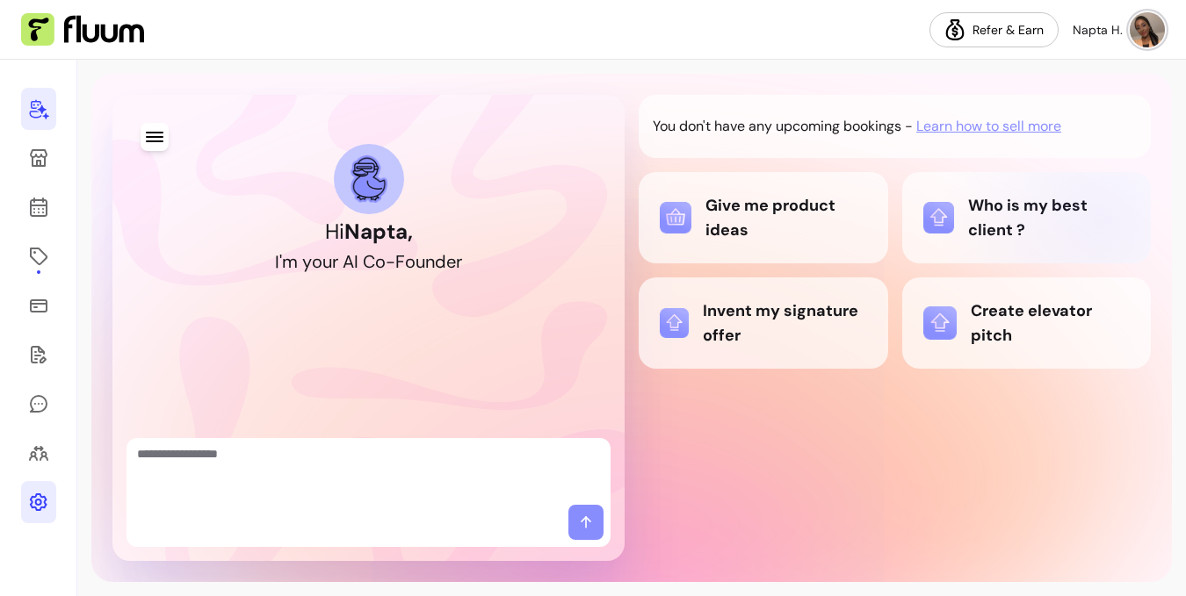
click at [1100, 224] on div "Who is my best client ?" at bounding box center [1026, 217] width 207 height 49
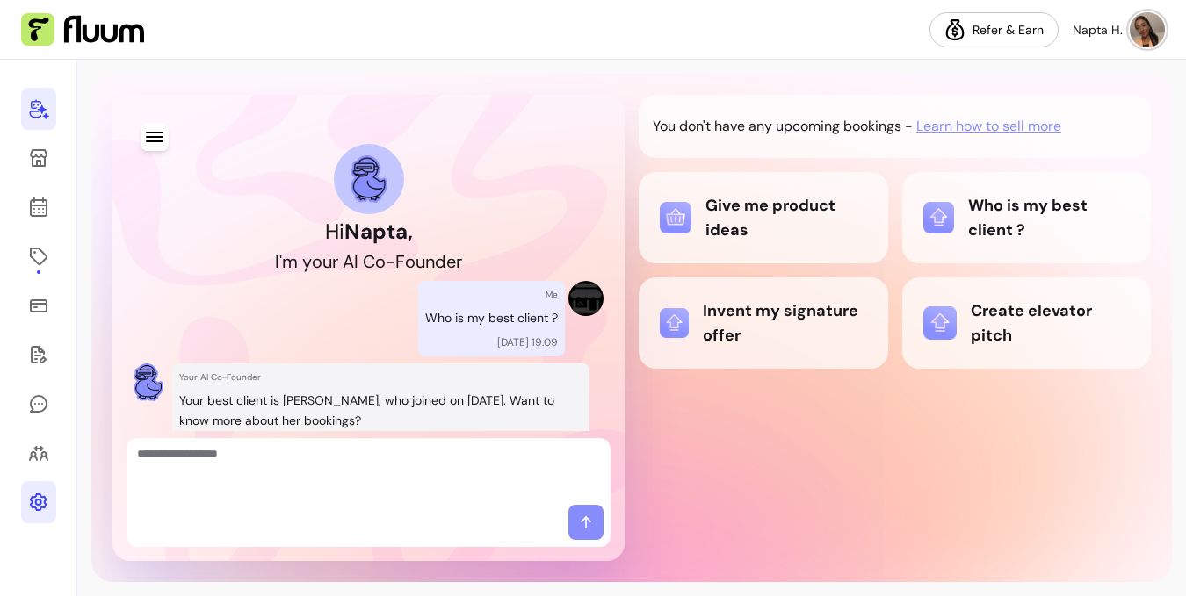
scroll to position [83, 0]
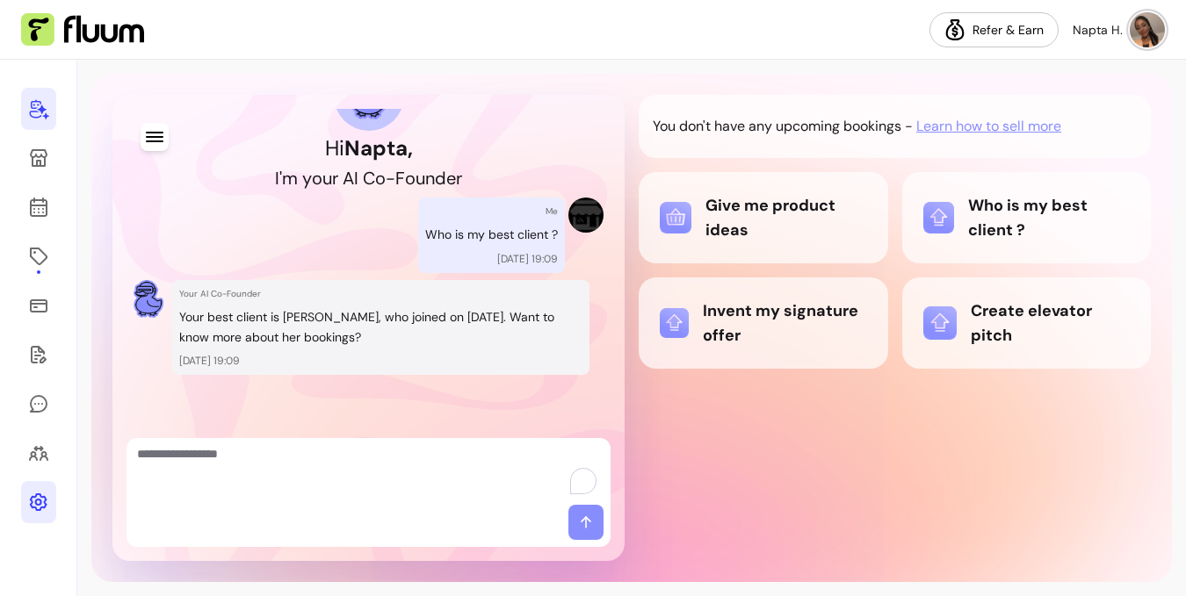
click at [285, 482] on textarea "To enrich screen reader interactions, please activate Accessibility in Grammarl…" at bounding box center [368, 471] width 463 height 53
type textarea "**********"
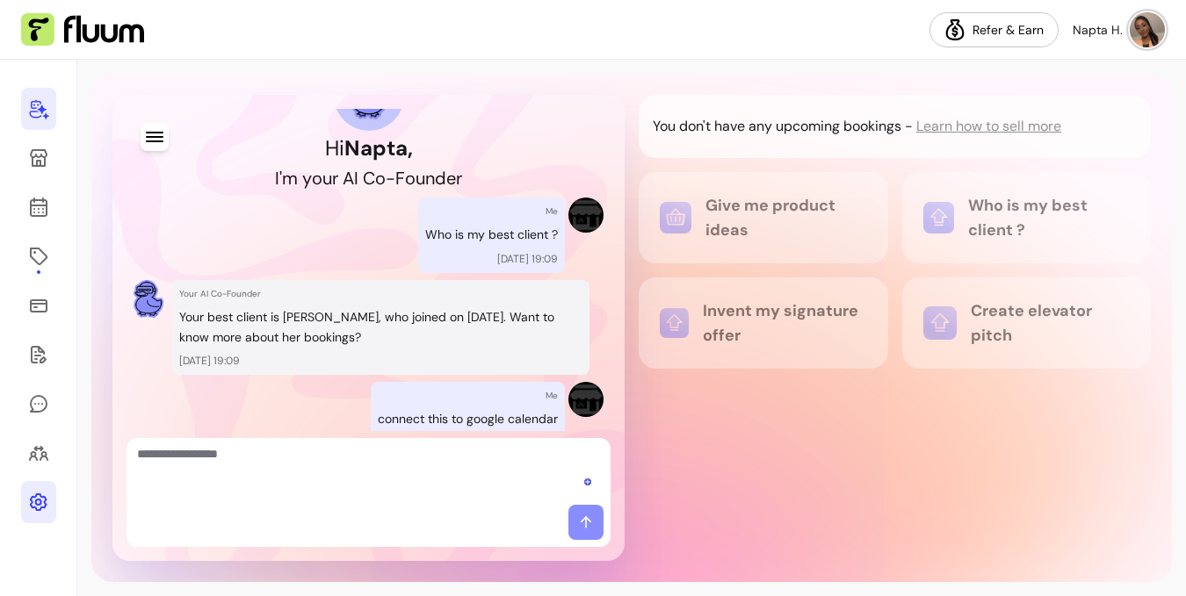
scroll to position [166, 0]
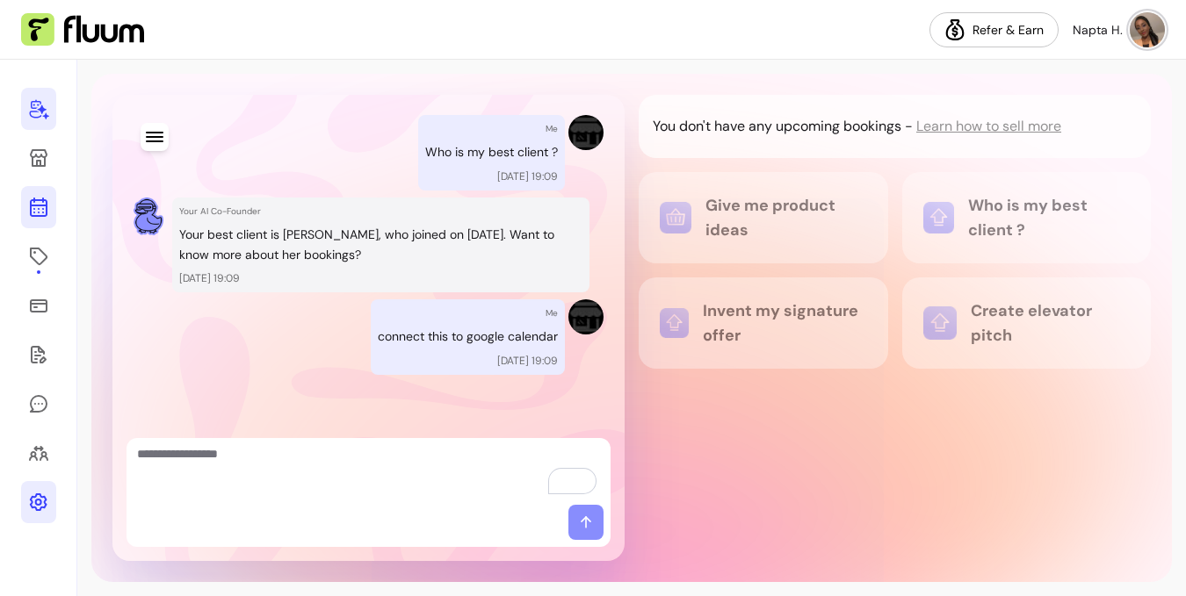
click at [34, 202] on icon at bounding box center [39, 137] width 298 height 250
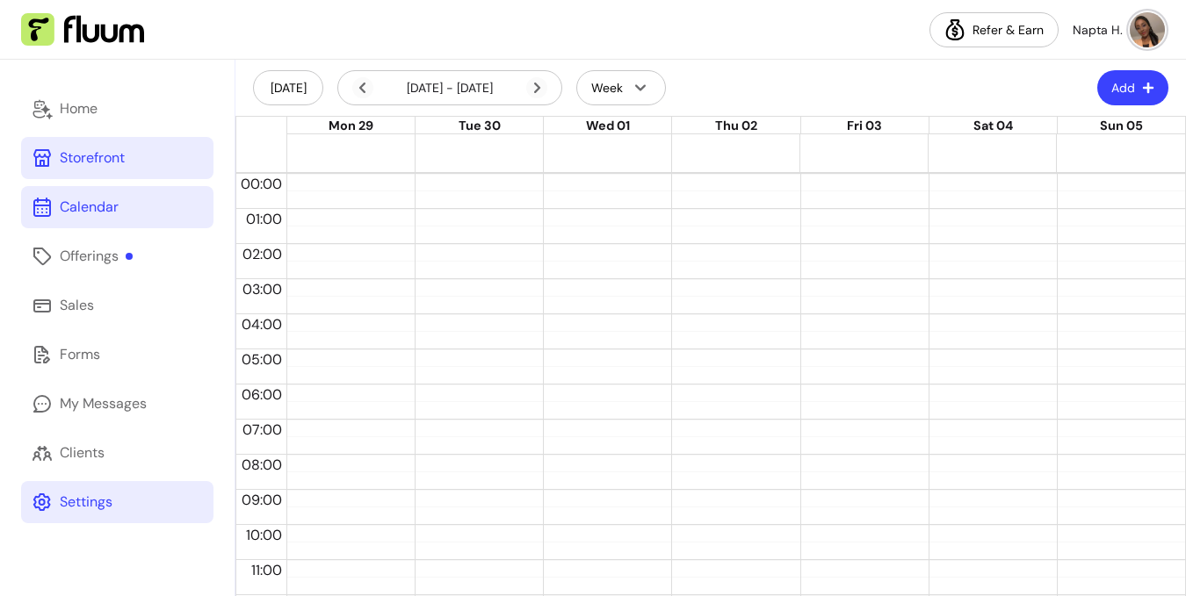
click at [133, 144] on link "Storefront" at bounding box center [117, 158] width 192 height 42
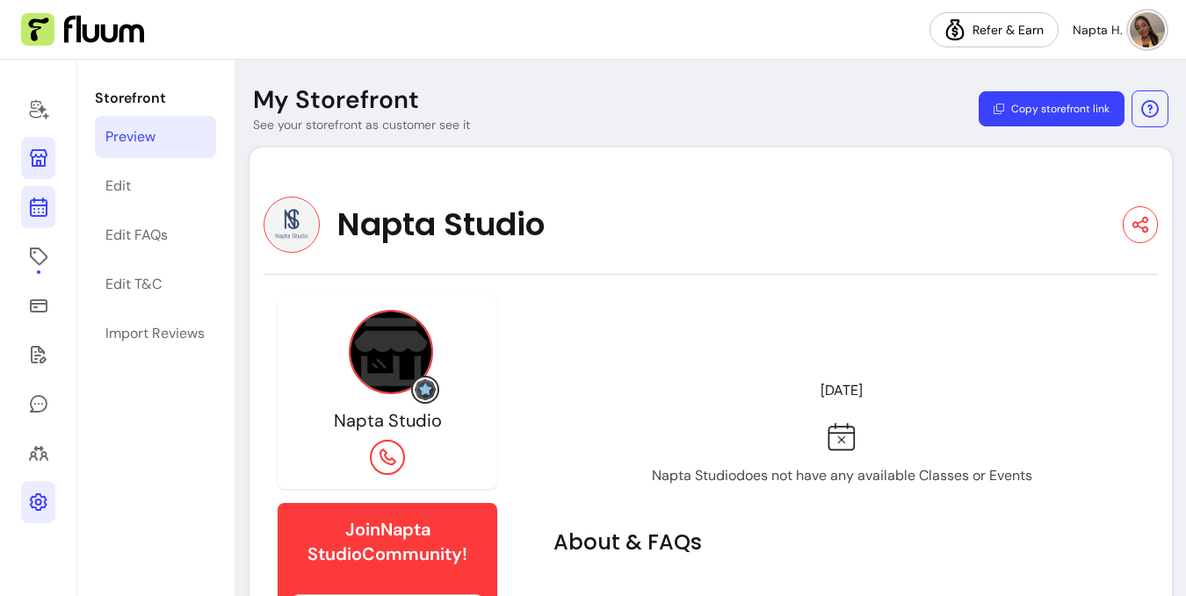
click at [34, 224] on link at bounding box center [38, 207] width 34 height 42
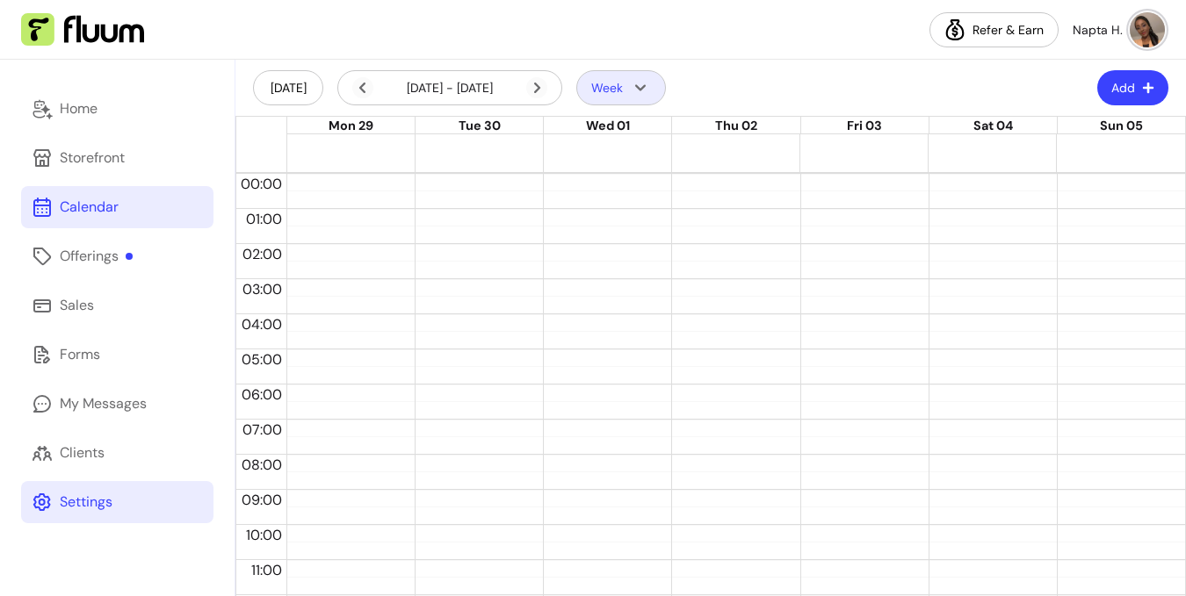
click at [631, 89] on icon "button" at bounding box center [640, 87] width 21 height 21
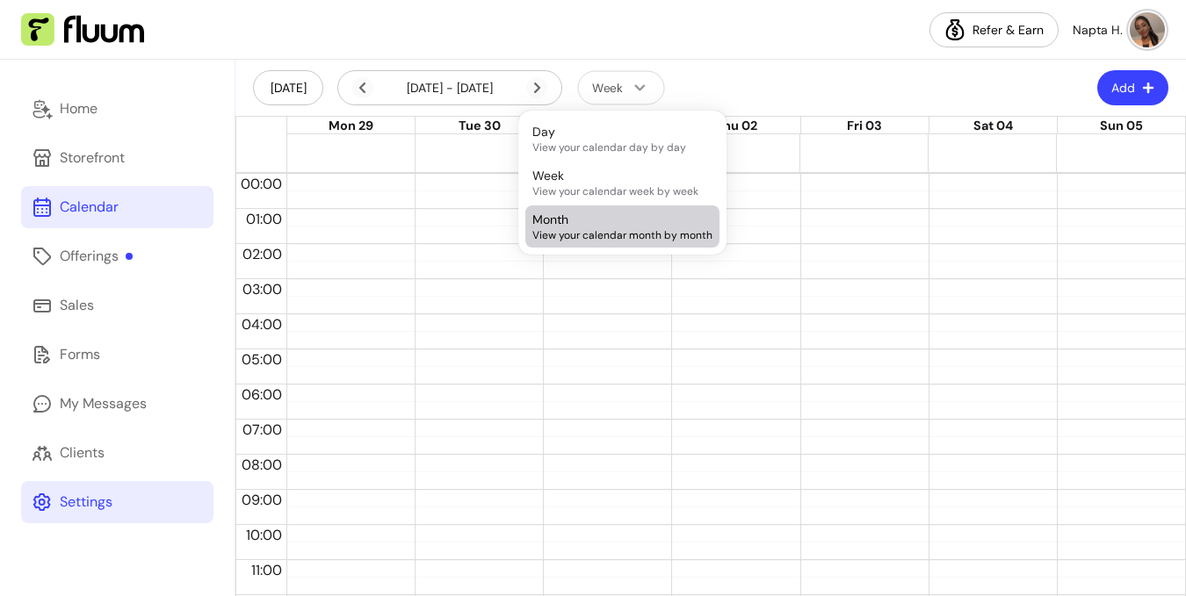
click at [616, 224] on div "Month View your calendar month by month" at bounding box center [622, 227] width 180 height 32
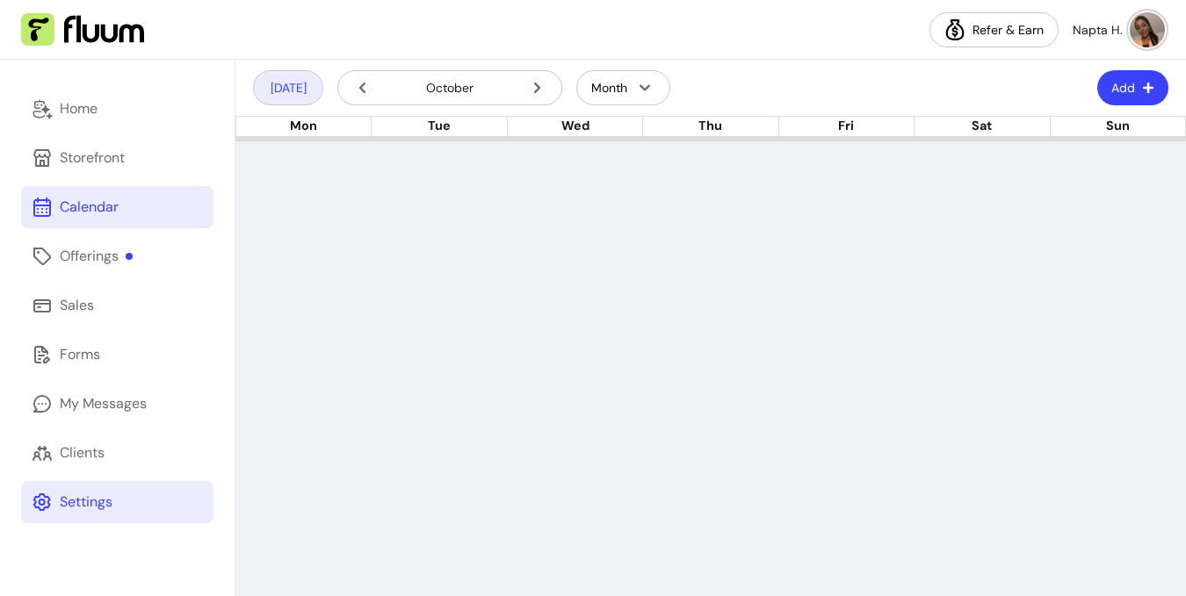
click at [316, 89] on button "Today" at bounding box center [288, 87] width 70 height 35
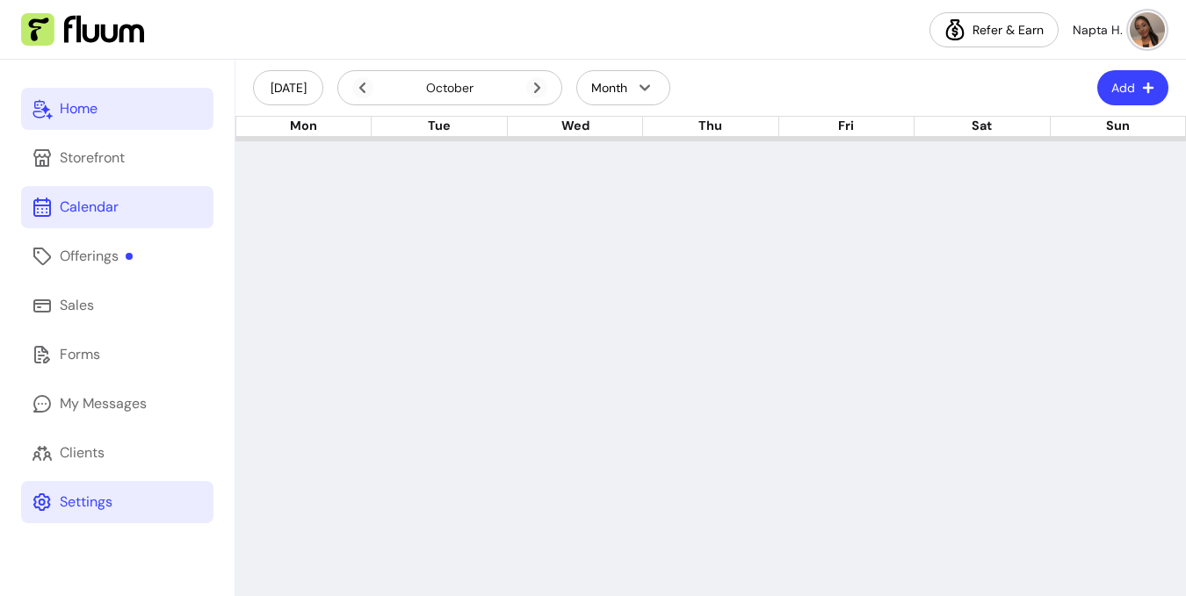
click at [95, 93] on link "Home" at bounding box center [117, 109] width 192 height 42
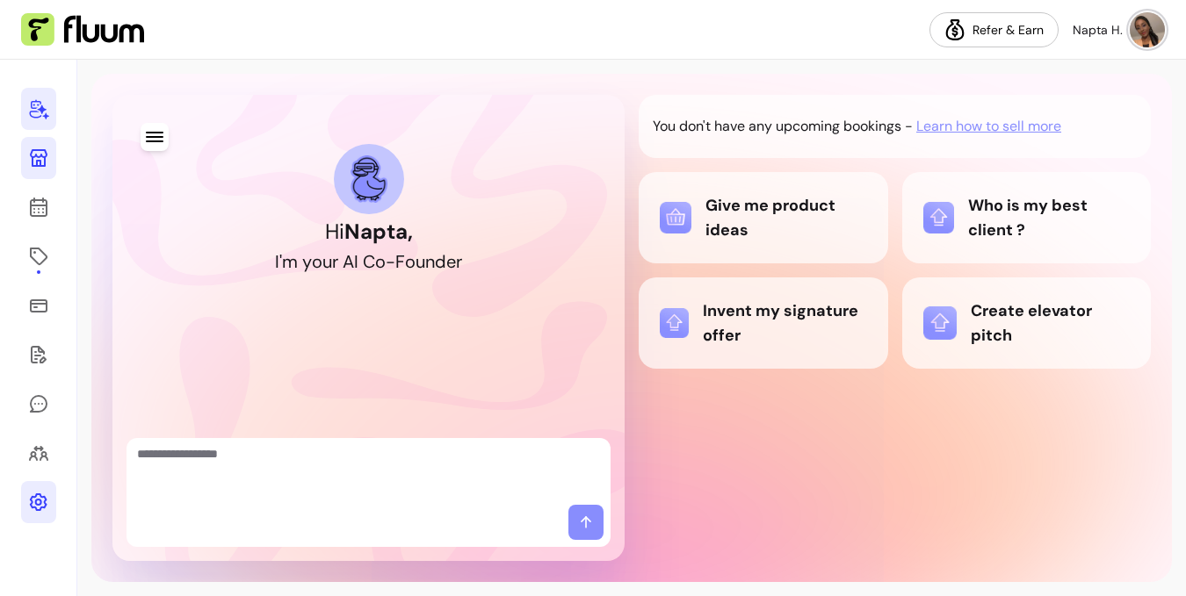
click at [38, 173] on link at bounding box center [38, 158] width 35 height 42
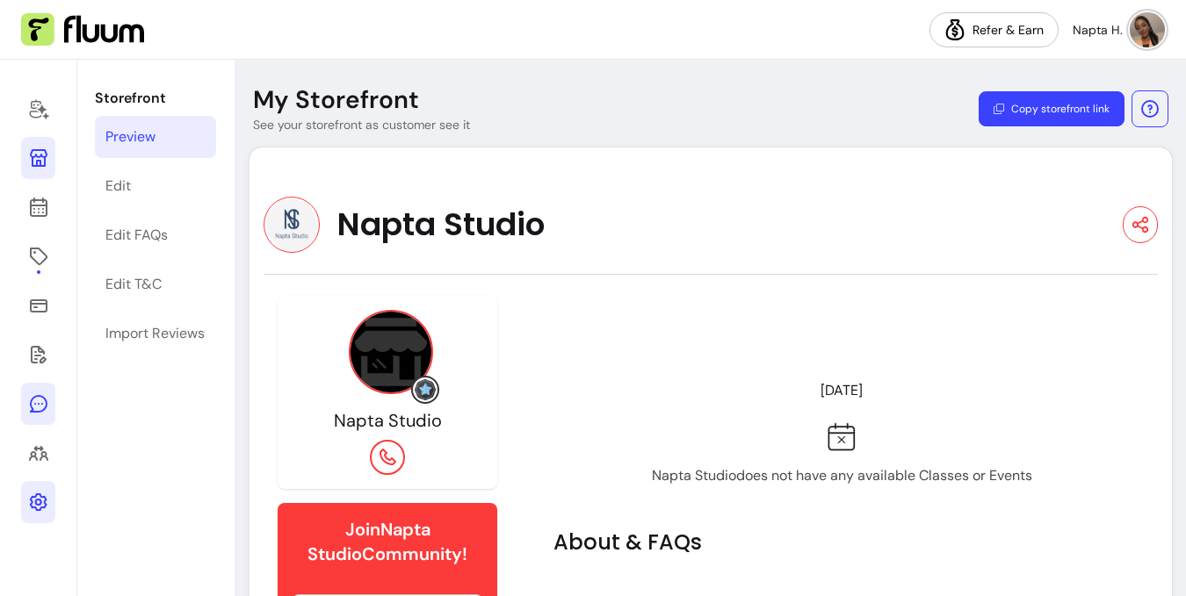
click at [44, 395] on icon at bounding box center [38, 404] width 21 height 21
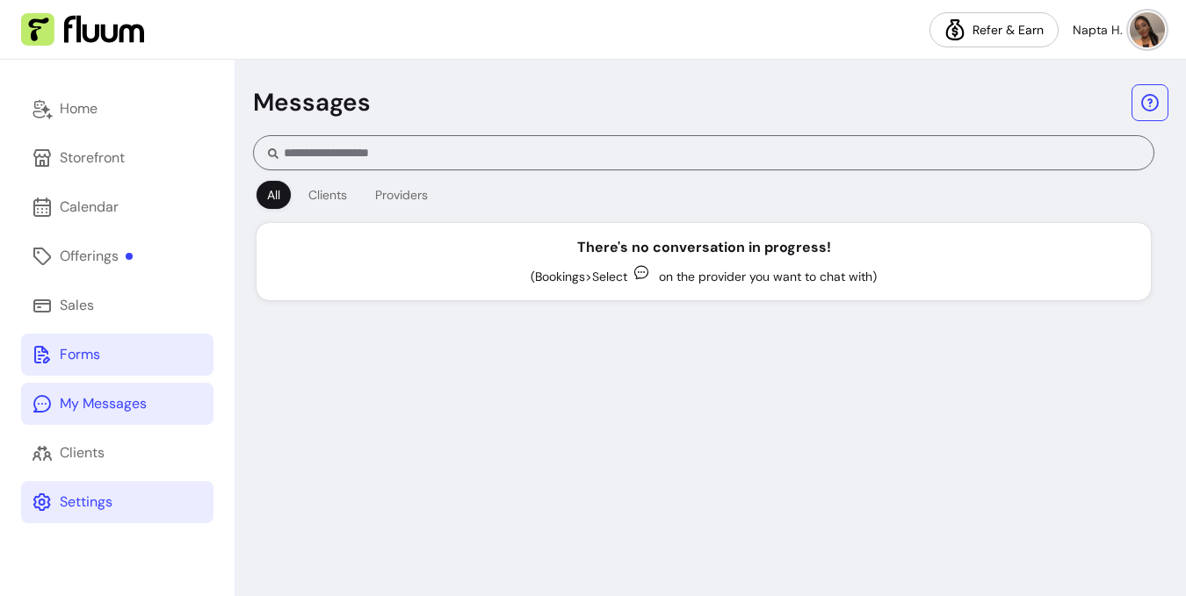
click at [66, 344] on div "Forms" at bounding box center [80, 354] width 40 height 21
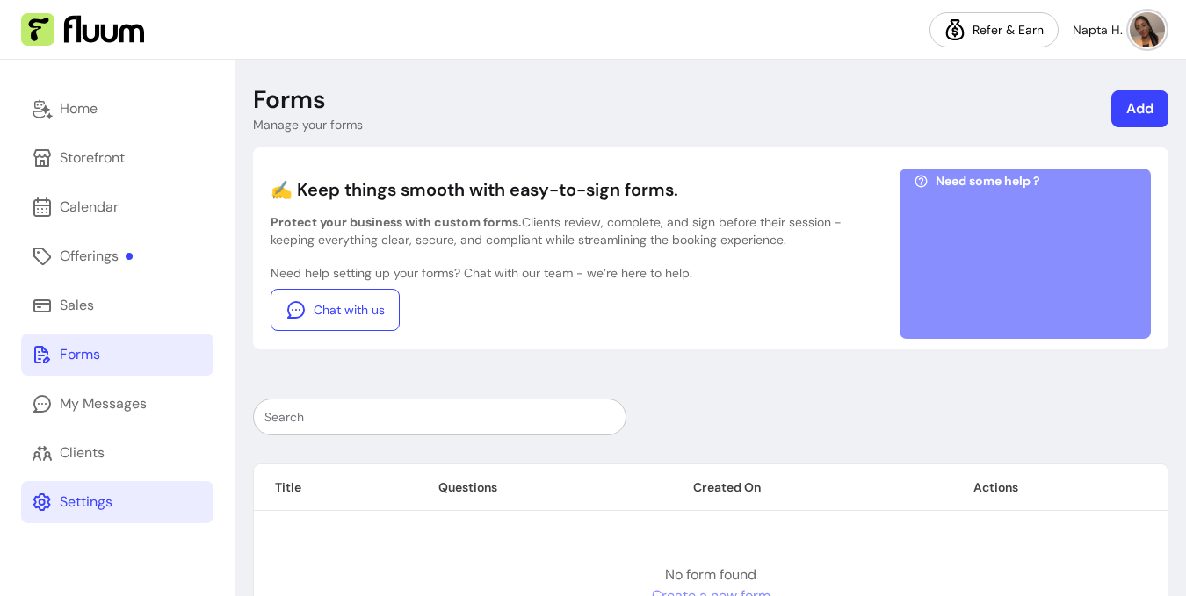
scroll to position [85, 0]
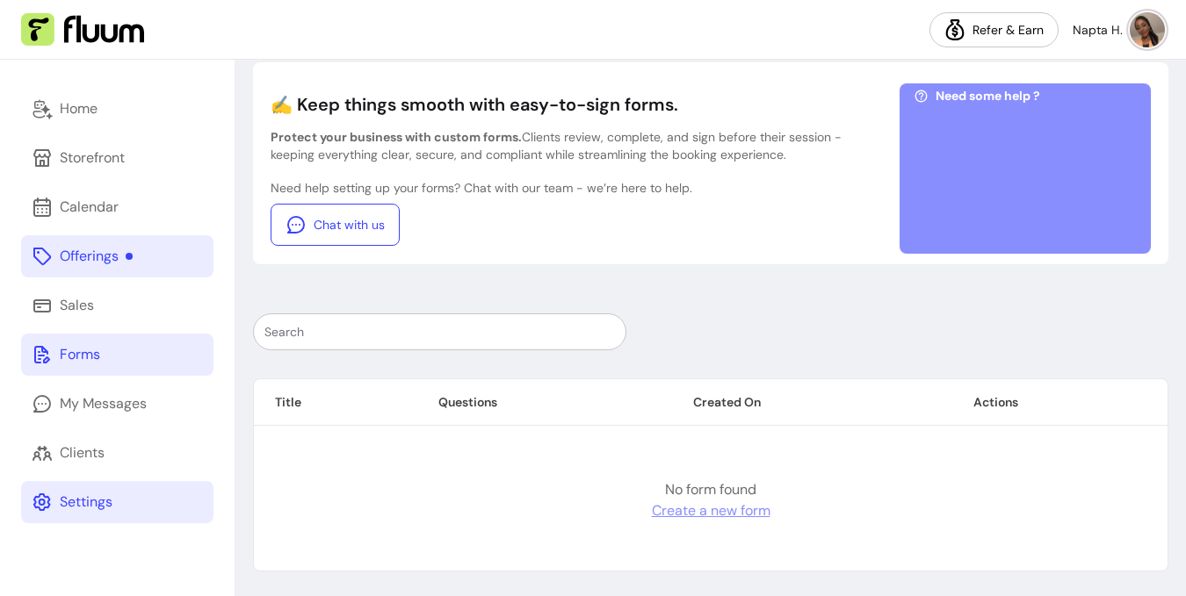
click at [115, 254] on div "Offerings" at bounding box center [96, 256] width 73 height 21
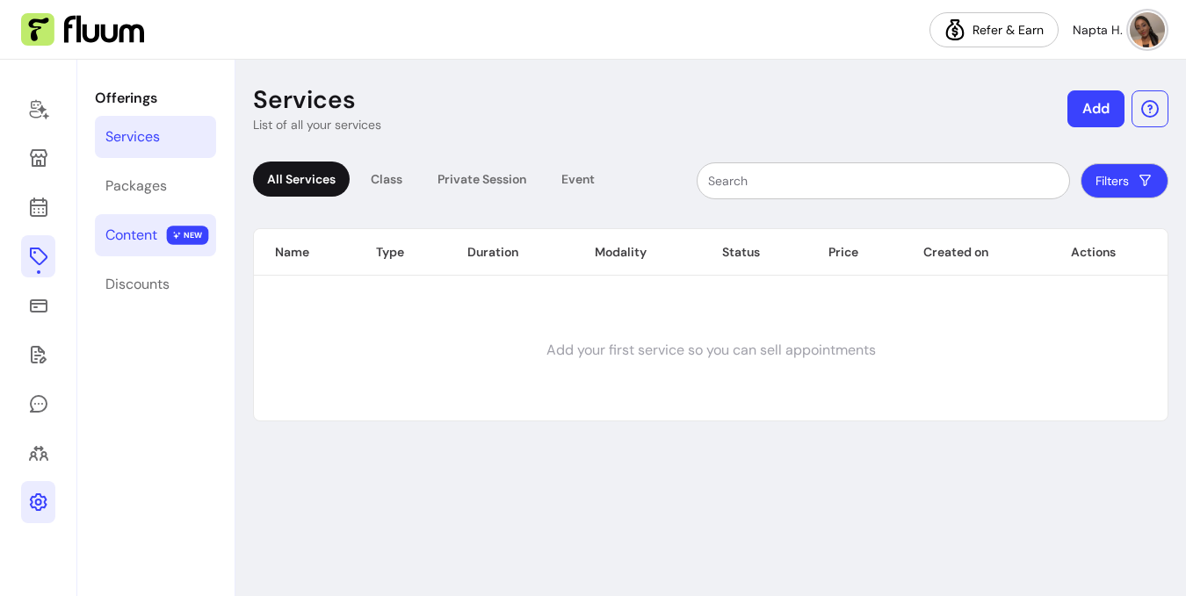
click at [133, 249] on link "Content NEW" at bounding box center [155, 235] width 121 height 42
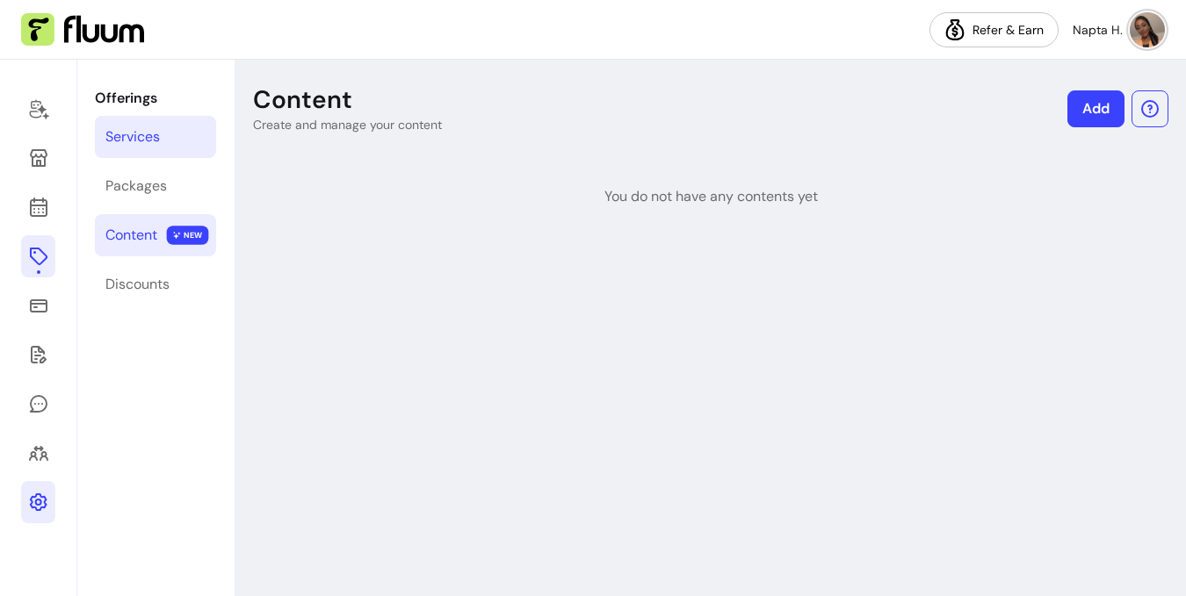
click at [163, 141] on link "Services" at bounding box center [155, 137] width 121 height 42
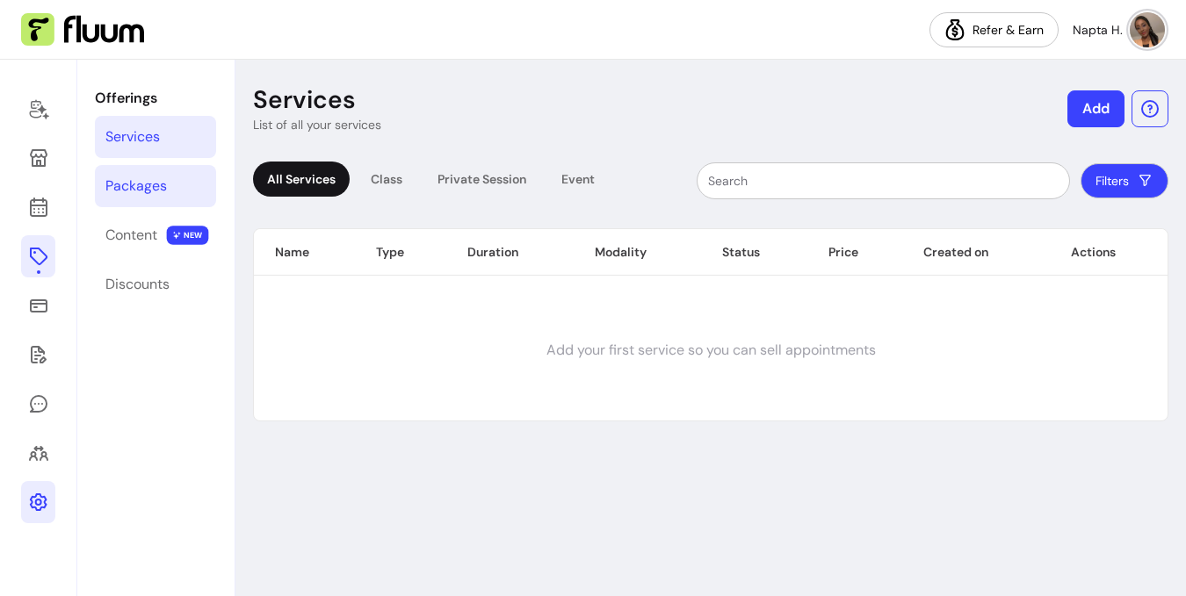
click at [154, 178] on div "Packages" at bounding box center [135, 186] width 61 height 21
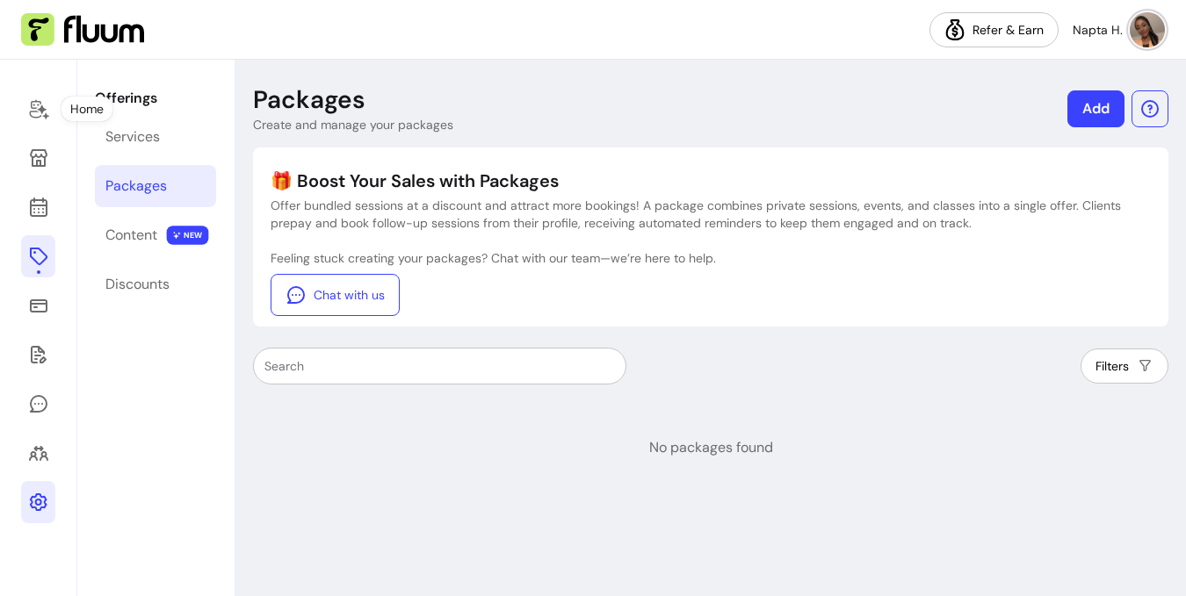
click at [19, 113] on div at bounding box center [38, 328] width 77 height 537
click at [40, 111] on icon at bounding box center [38, 110] width 19 height 20
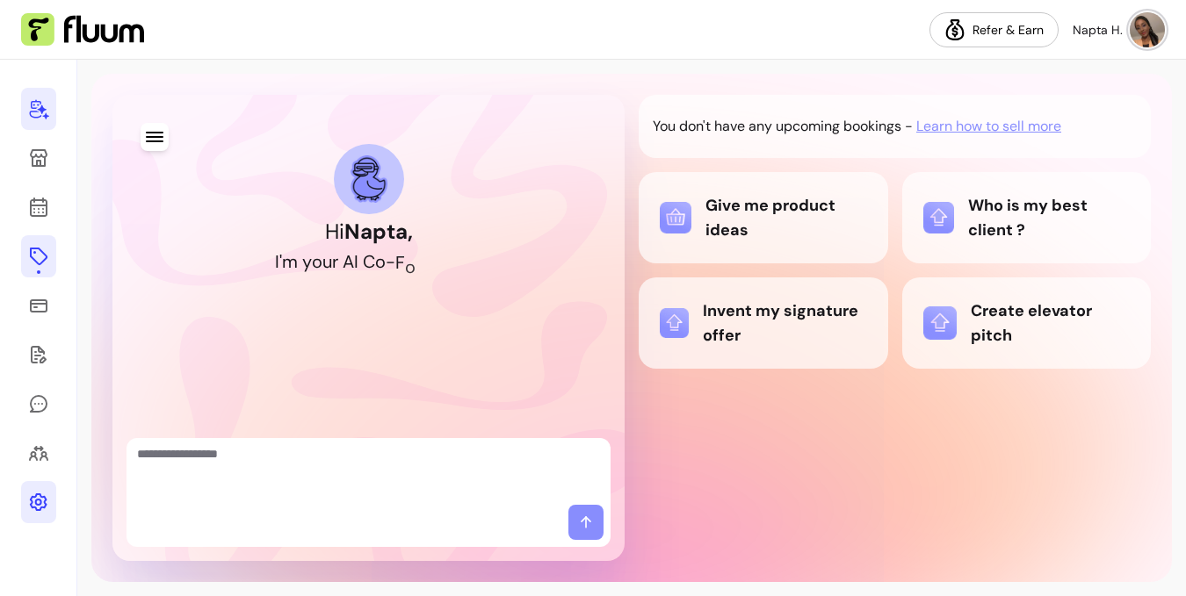
click at [51, 5] on nav "Refer & Earn Napta H." at bounding box center [593, 30] width 1186 height 60
click at [1157, 39] on img at bounding box center [1147, 29] width 35 height 35
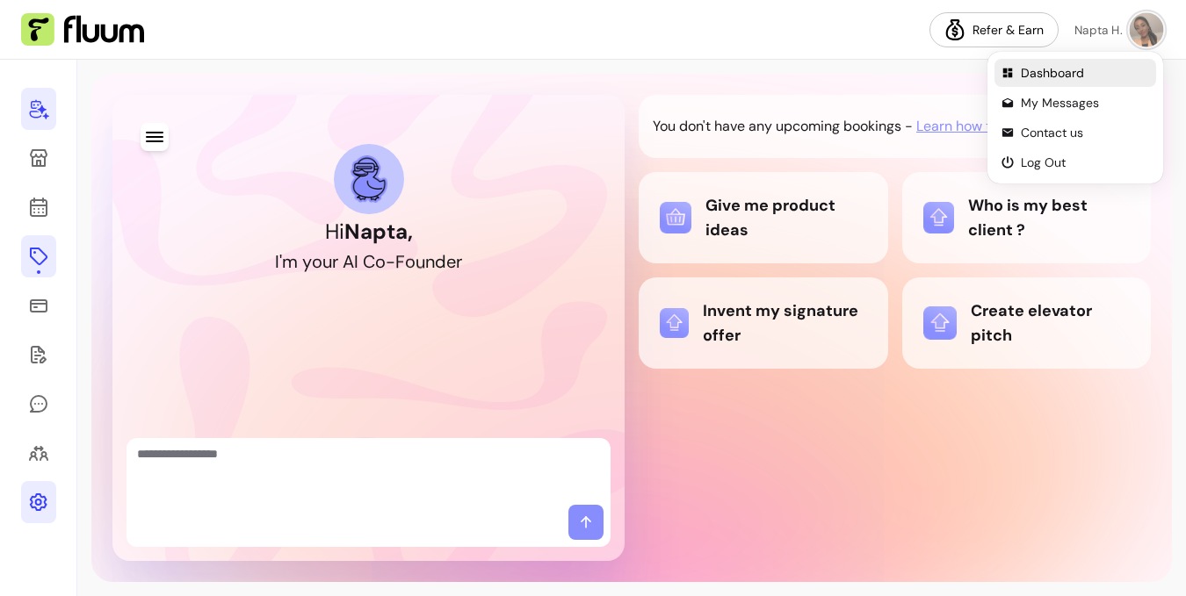
click at [1073, 76] on span "Dashboard" at bounding box center [1085, 73] width 128 height 18
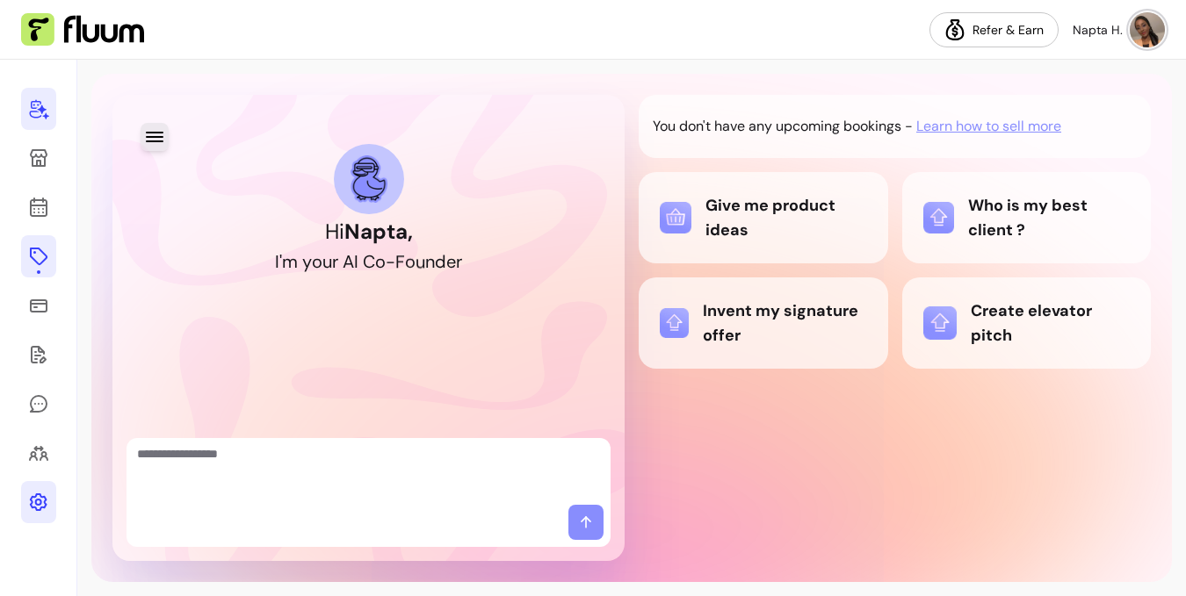
click at [157, 142] on icon "button" at bounding box center [154, 136] width 21 height 21
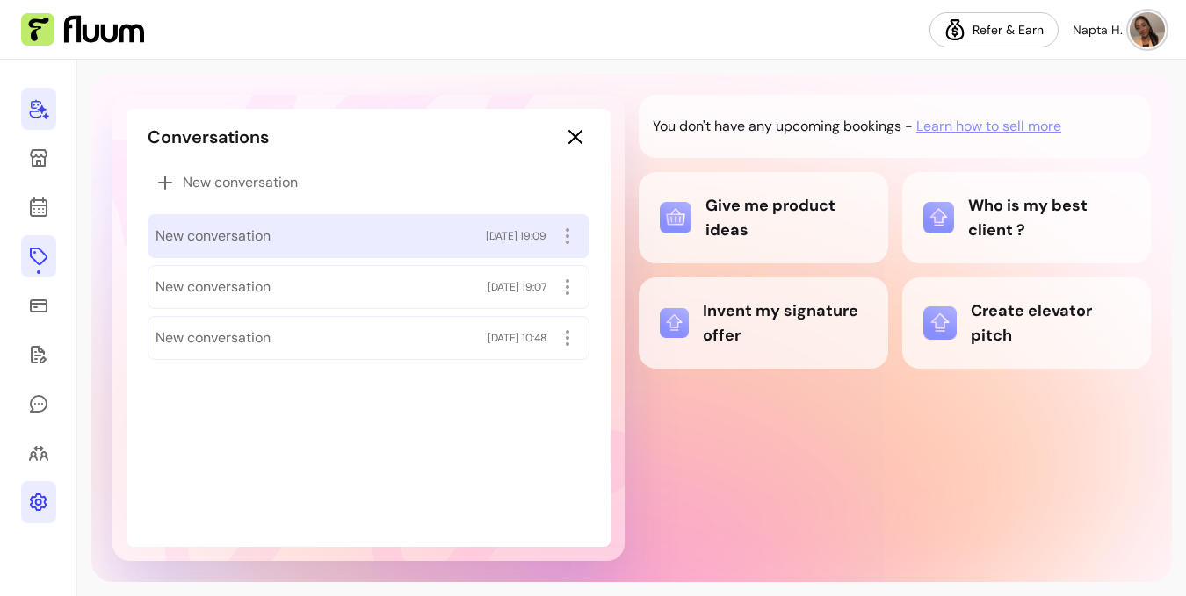
click at [293, 244] on div "New conversation 05/10/2025 19:09" at bounding box center [368, 236] width 426 height 28
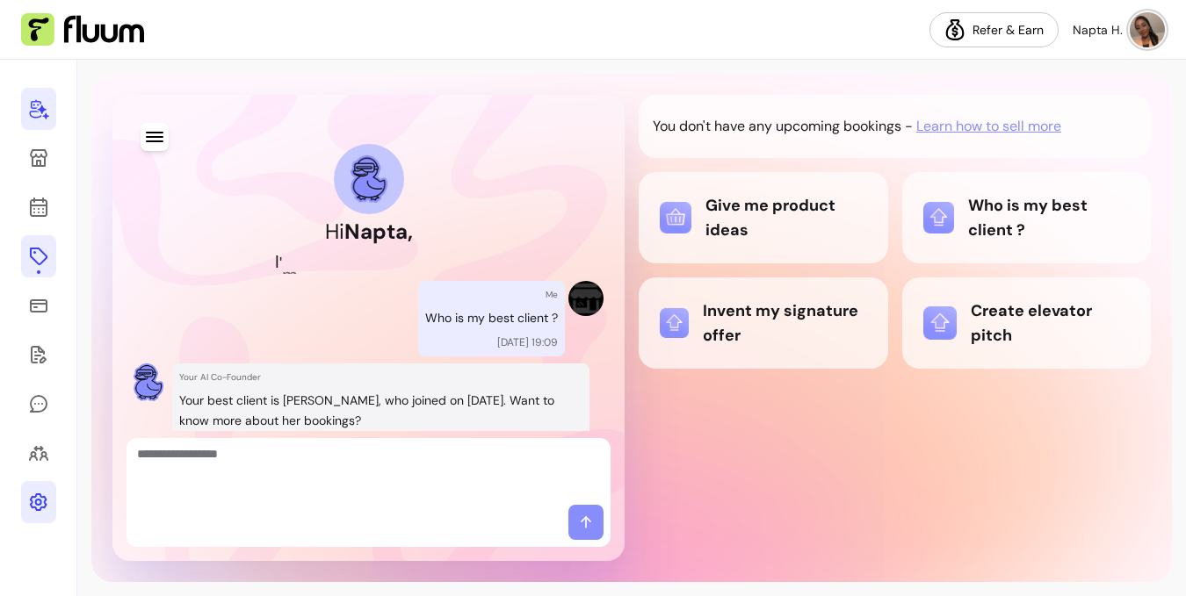
scroll to position [329, 0]
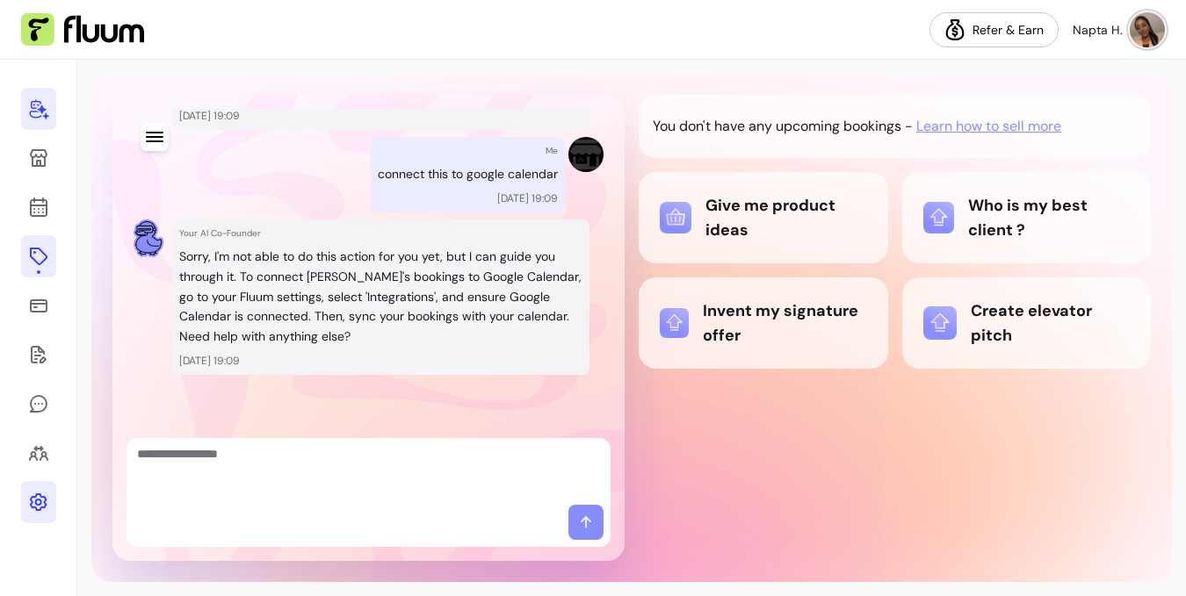
click at [21, 503] on link at bounding box center [38, 502] width 35 height 42
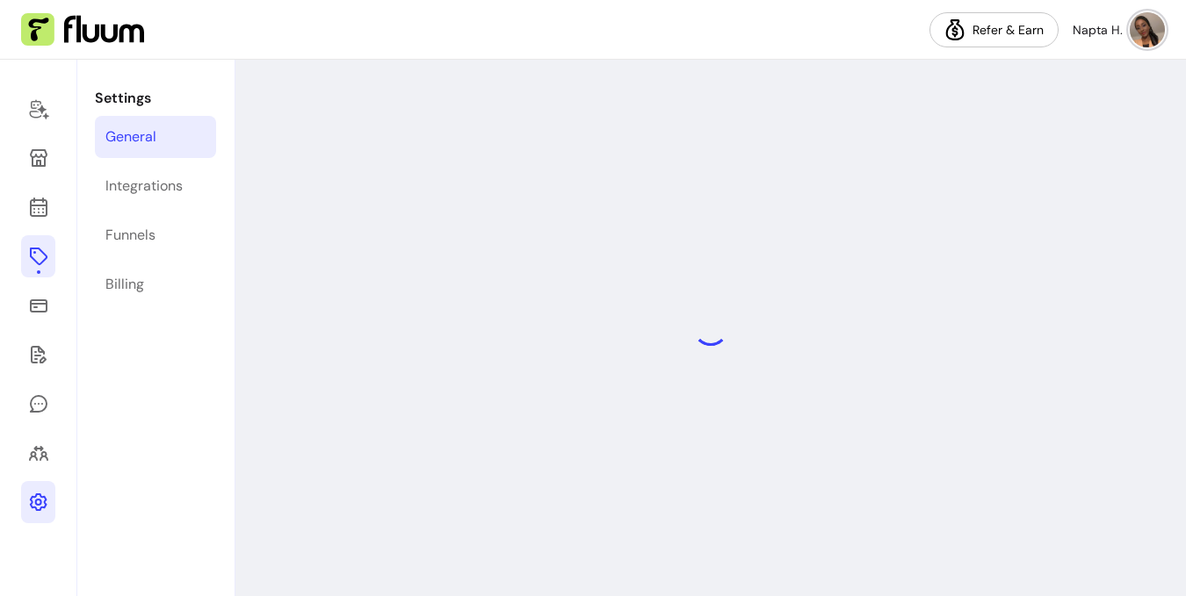
select select "**********"
select select "***"
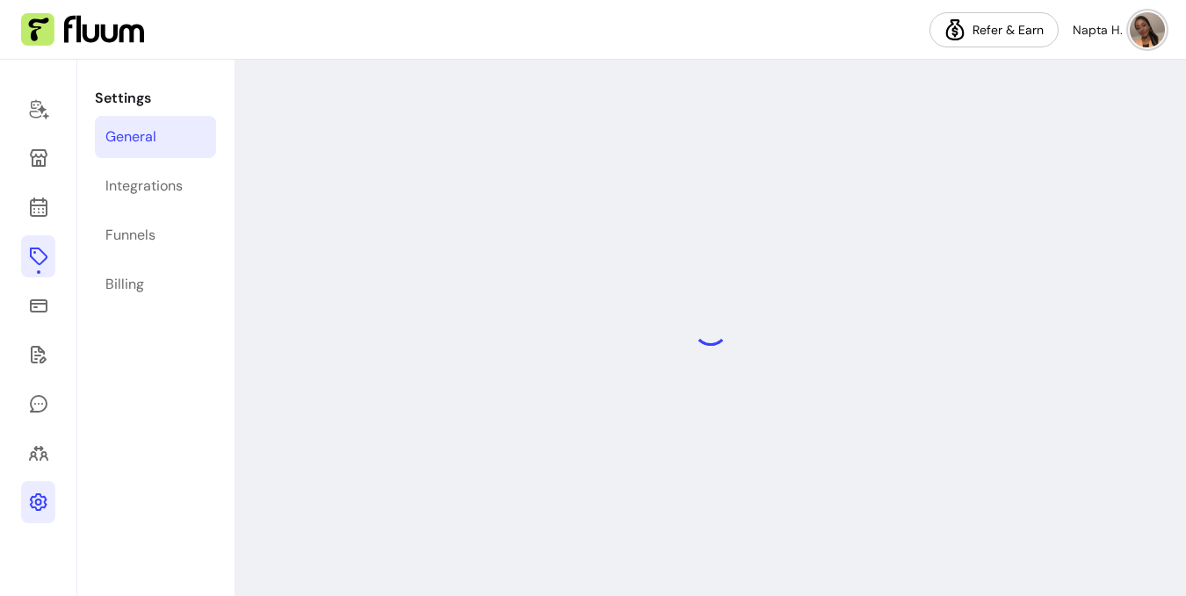
select select "***"
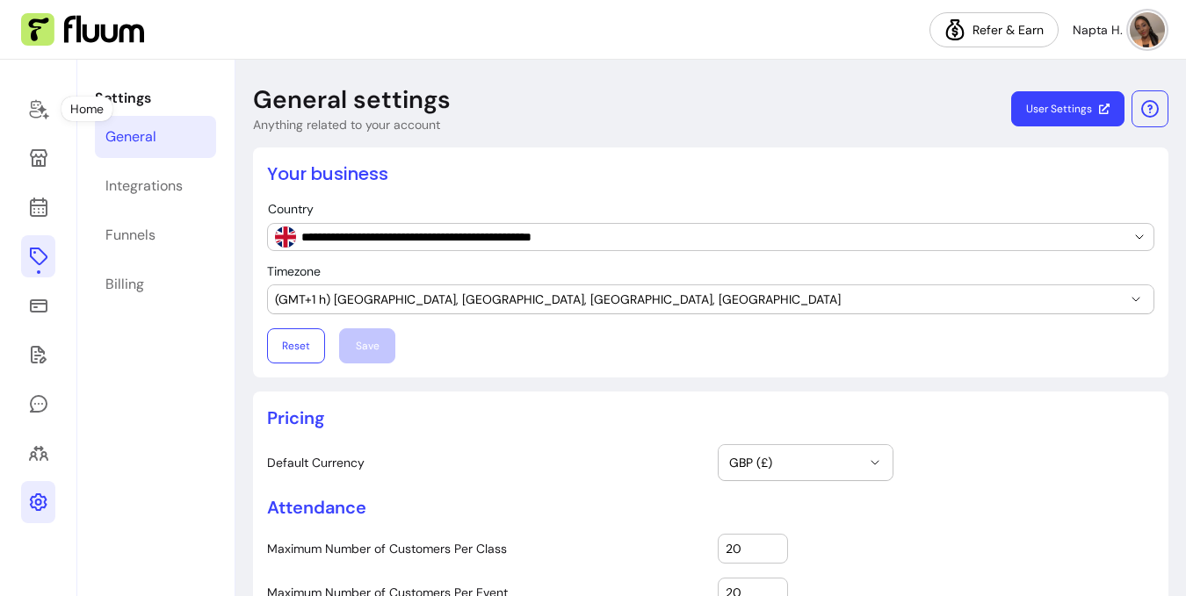
click at [64, 26] on img at bounding box center [82, 29] width 123 height 33
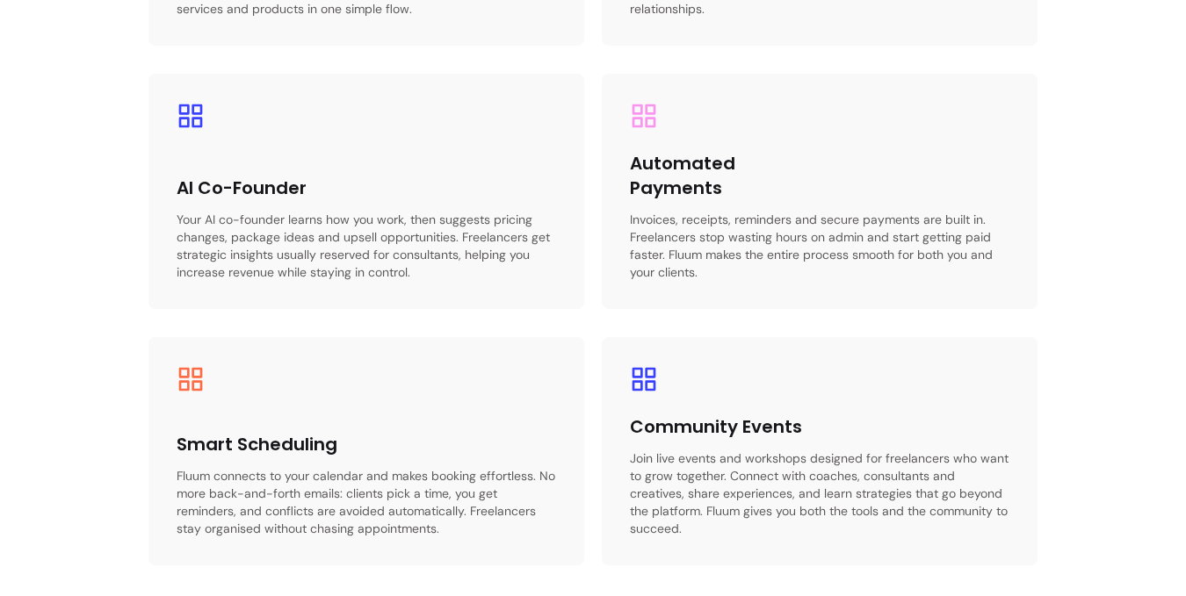
scroll to position [2707, 0]
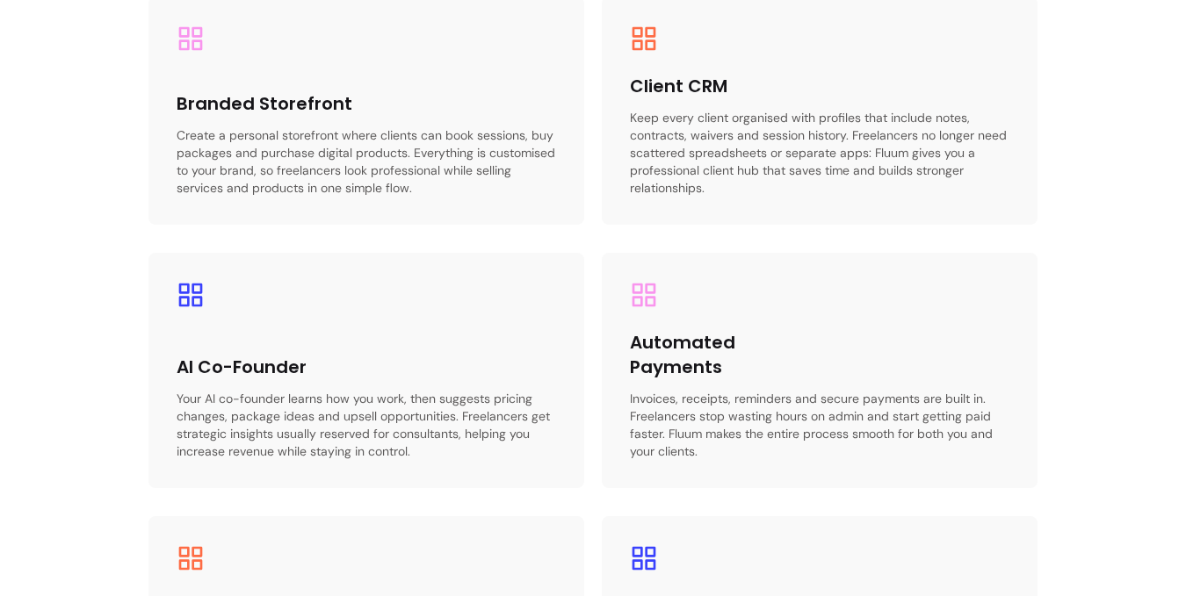
click at [654, 71] on div "Client CRM Keep every client organised with profiles that include notes, contra…" at bounding box center [820, 110] width 436 height 228
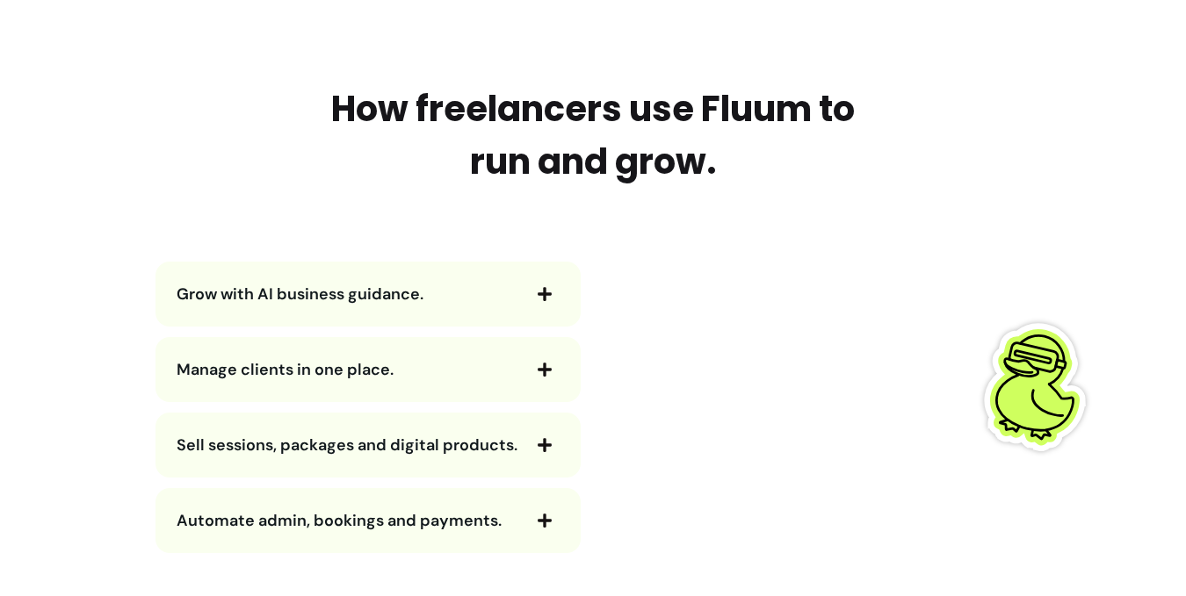
scroll to position [1500, 0]
